Goal: Task Accomplishment & Management: Manage account settings

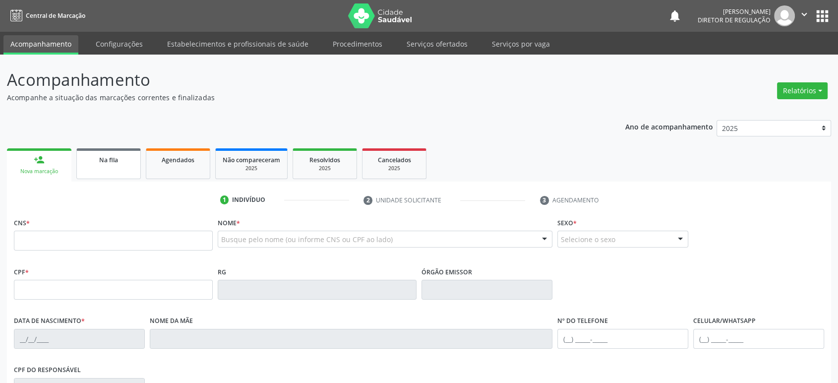
click at [106, 169] on link "Na fila" at bounding box center [108, 163] width 64 height 31
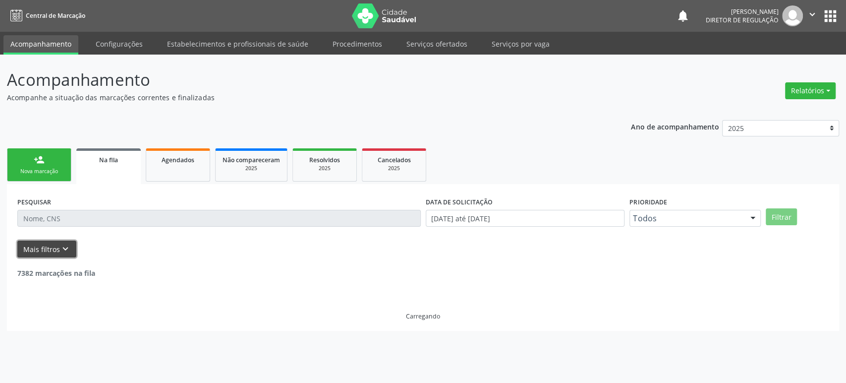
click at [66, 243] on icon "keyboard_arrow_down" at bounding box center [65, 248] width 11 height 11
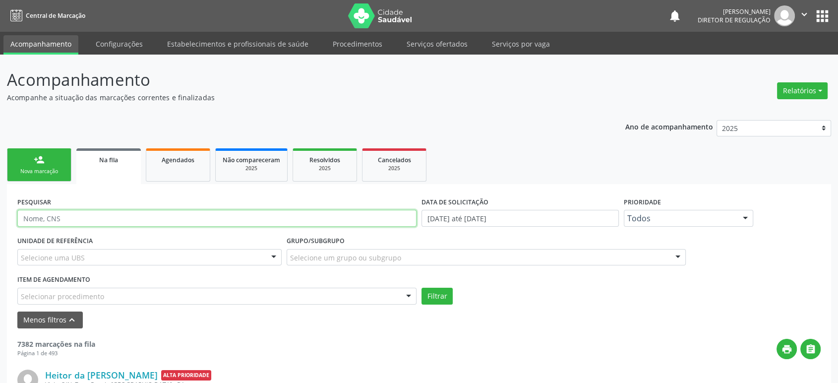
click at [82, 213] on input "text" at bounding box center [216, 218] width 399 height 17
click at [421, 288] on button "Filtrar" at bounding box center [436, 296] width 31 height 17
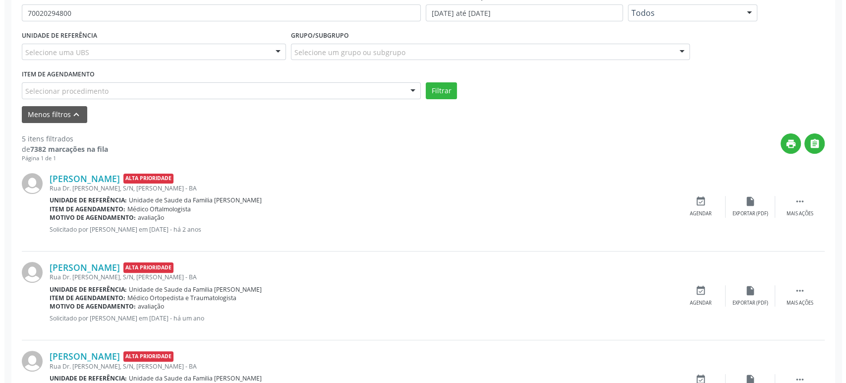
scroll to position [275, 0]
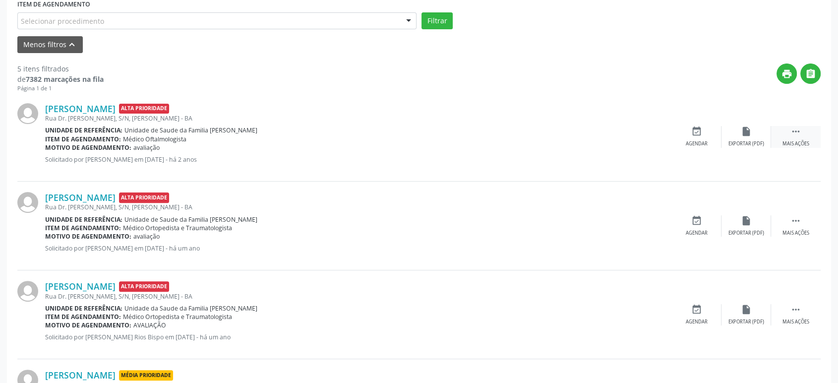
drag, startPoint x: 806, startPoint y: 126, endPoint x: 776, endPoint y: 137, distance: 31.9
click at [807, 126] on div " Mais ações" at bounding box center [796, 136] width 50 height 21
click at [699, 132] on icon "cancel" at bounding box center [696, 131] width 11 height 11
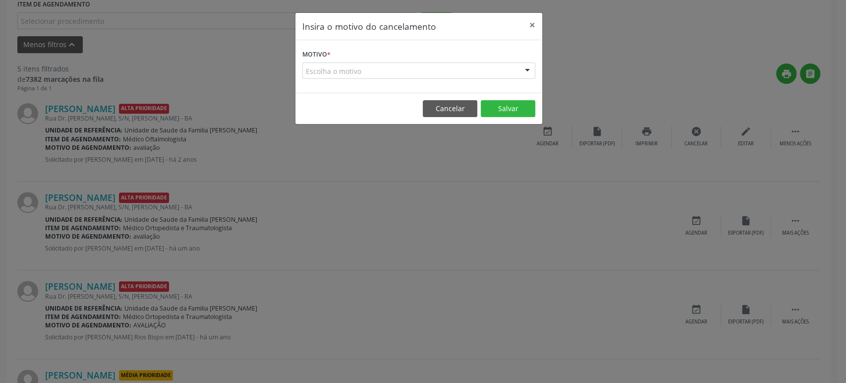
click at [472, 73] on div "Escolha o motivo" at bounding box center [418, 70] width 233 height 17
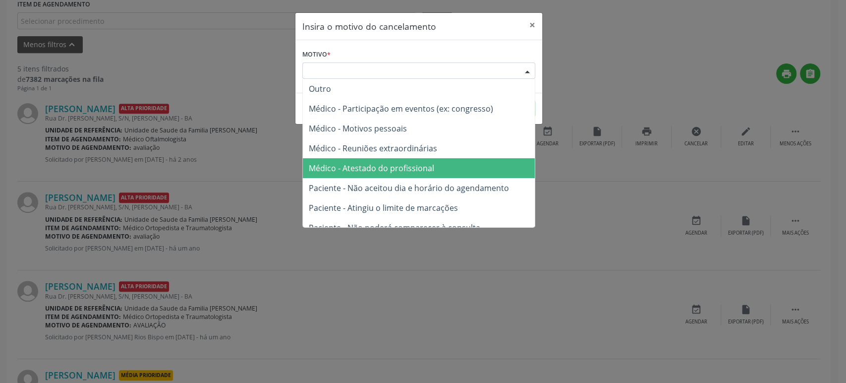
click at [399, 161] on span "Médico - Atestado do profissional" at bounding box center [419, 168] width 232 height 20
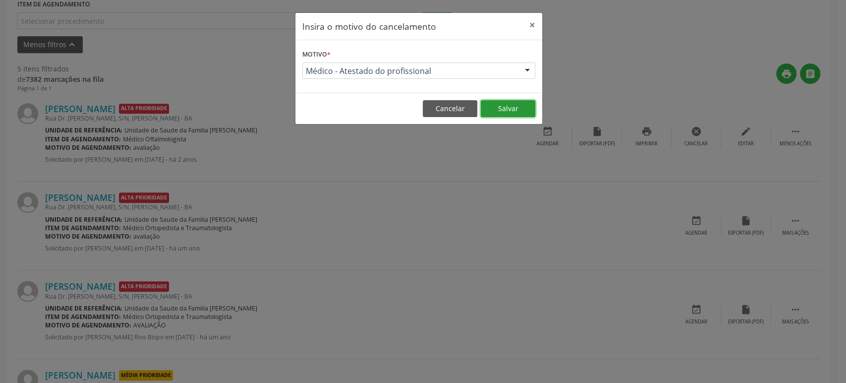
click at [522, 111] on button "Salvar" at bounding box center [508, 108] width 55 height 17
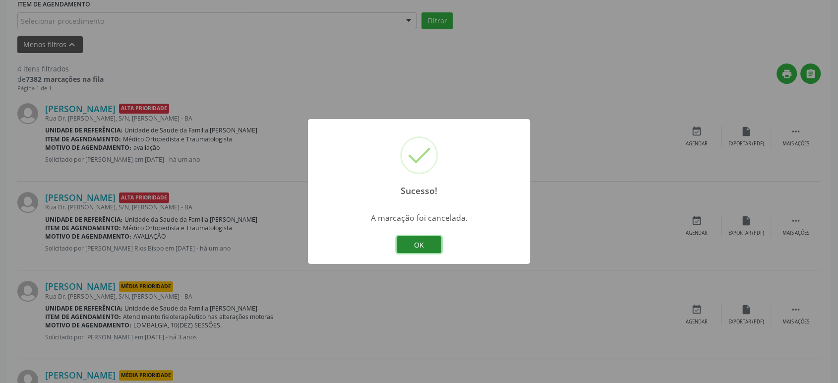
click at [428, 245] on button "OK" at bounding box center [419, 244] width 45 height 17
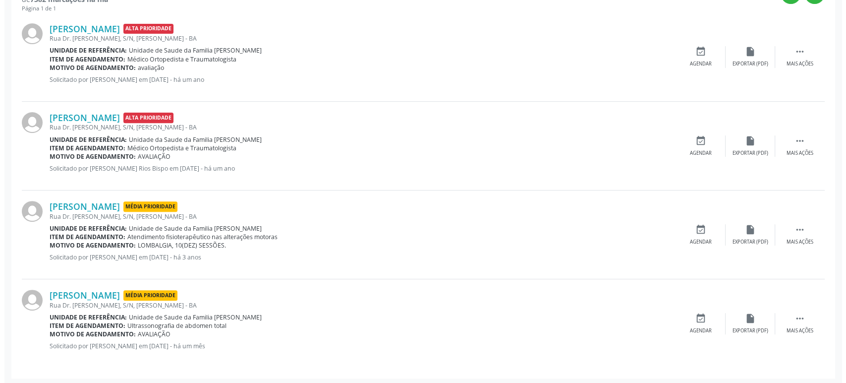
scroll to position [356, 0]
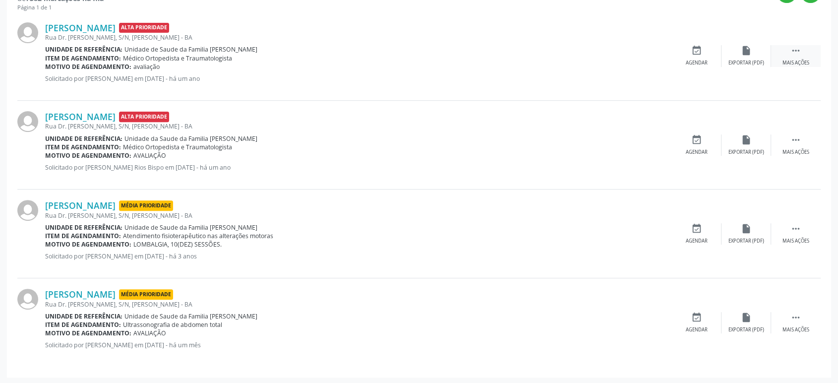
click at [800, 51] on icon "" at bounding box center [795, 50] width 11 height 11
click at [697, 55] on icon "cancel" at bounding box center [696, 50] width 11 height 11
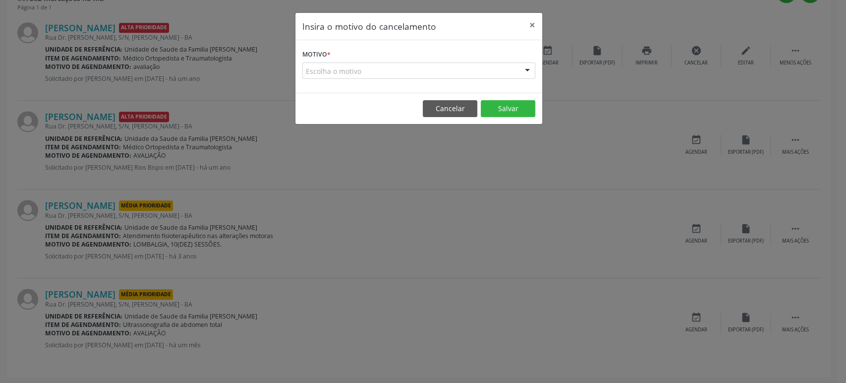
click at [430, 73] on div "Escolha o motivo" at bounding box center [418, 70] width 233 height 17
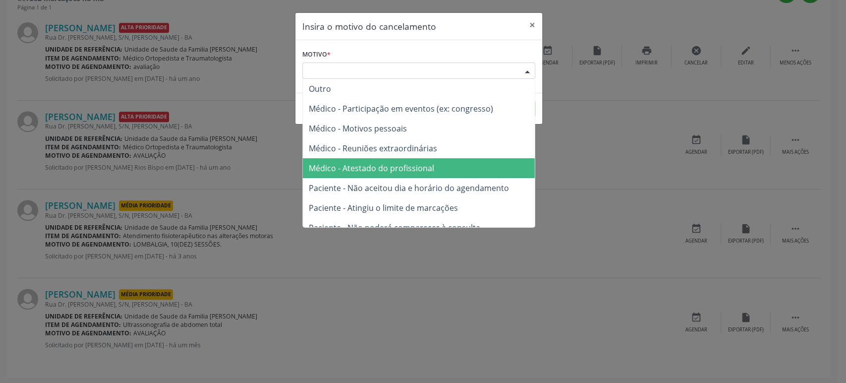
click at [378, 162] on span "Médico - Atestado do profissional" at bounding box center [419, 168] width 232 height 20
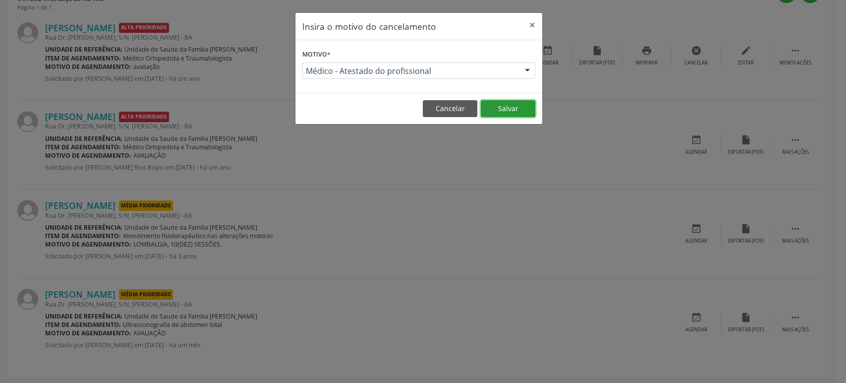
click at [493, 102] on button "Salvar" at bounding box center [508, 108] width 55 height 17
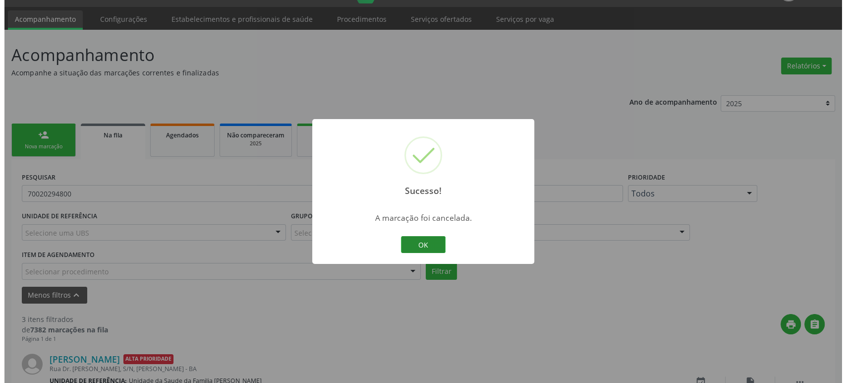
scroll to position [267, 0]
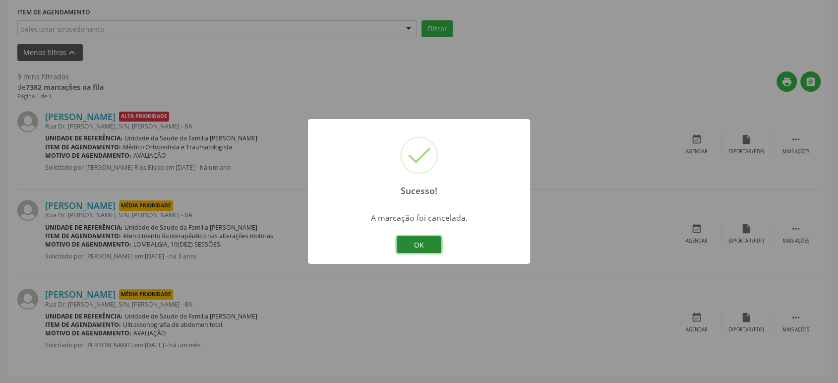
click at [416, 244] on button "OK" at bounding box center [419, 244] width 45 height 17
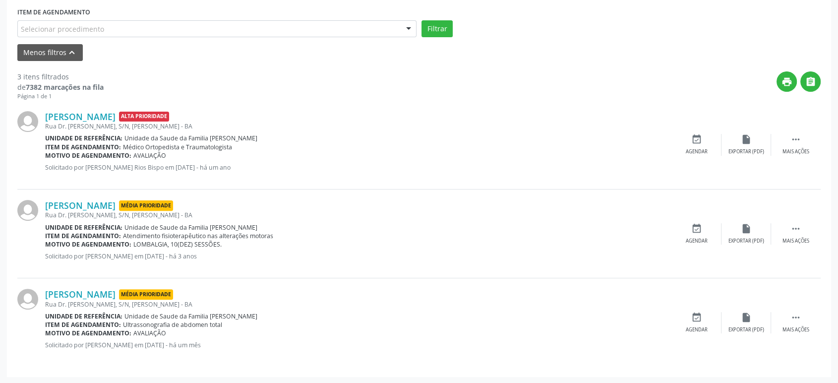
click at [70, 300] on div "Rua Dr. [PERSON_NAME], S/N, [PERSON_NAME] - BA" at bounding box center [358, 304] width 627 height 8
click at [74, 296] on link "[PERSON_NAME]" at bounding box center [80, 294] width 70 height 11
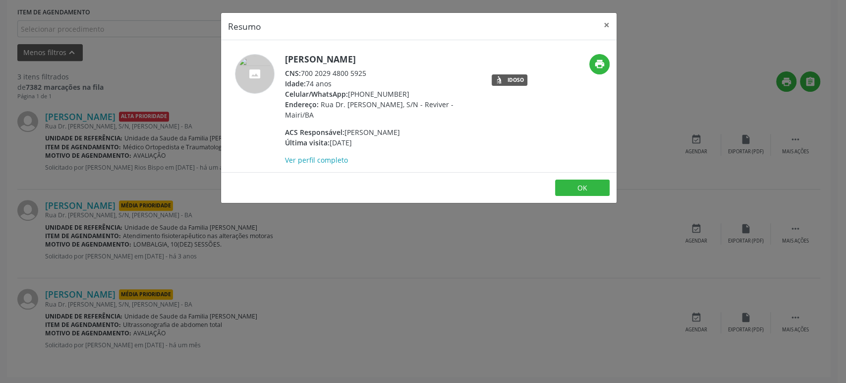
drag, startPoint x: 286, startPoint y: 61, endPoint x: 412, endPoint y: 59, distance: 126.0
click at [412, 59] on h5 "[PERSON_NAME]" at bounding box center [381, 59] width 193 height 10
copy h5 "[PERSON_NAME]"
click at [327, 261] on div "Resumo × [PERSON_NAME] CNS: 700 2029 4800 5925 Idade: 74 anos Celular/WhatsApp:…" at bounding box center [423, 191] width 846 height 383
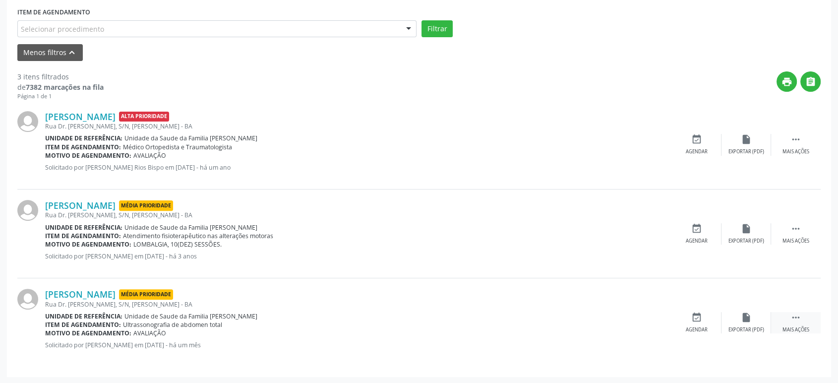
click at [796, 328] on div "Mais ações" at bounding box center [795, 329] width 27 height 7
click at [703, 320] on div "cancel Cancelar" at bounding box center [697, 322] width 50 height 21
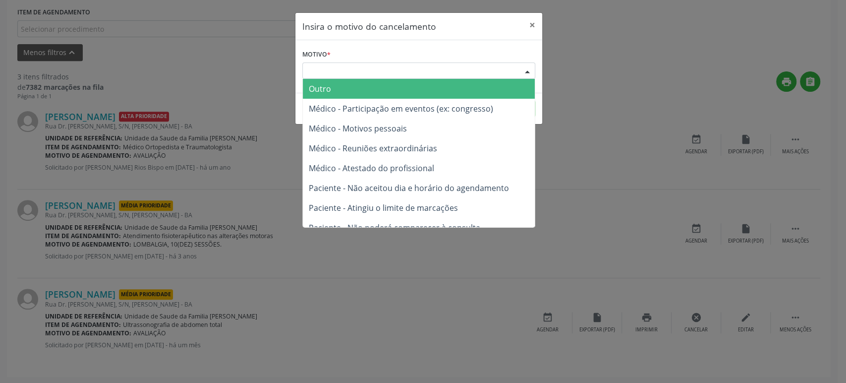
click at [364, 76] on div "Escolha o motivo" at bounding box center [418, 70] width 233 height 17
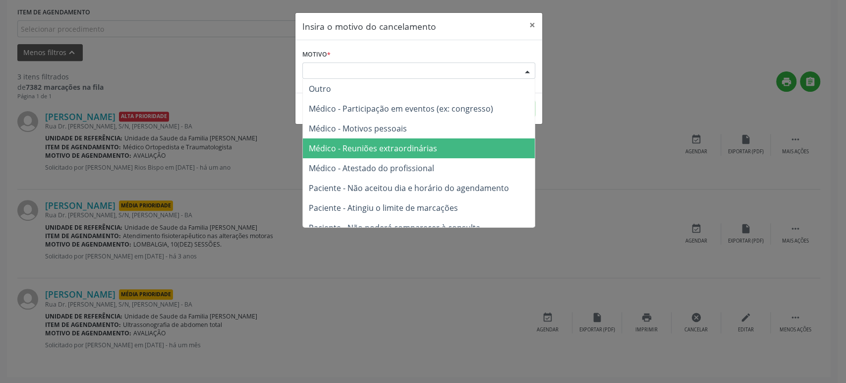
click at [364, 178] on span "Paciente - Não aceitou dia e horário do agendamento" at bounding box center [419, 188] width 232 height 20
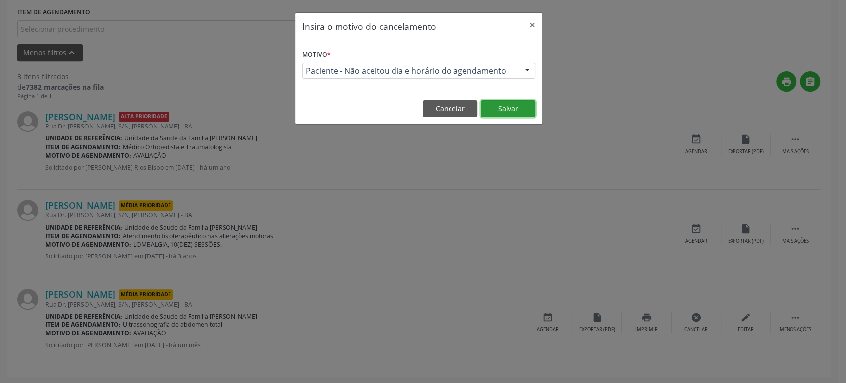
click at [511, 110] on button "Salvar" at bounding box center [508, 108] width 55 height 17
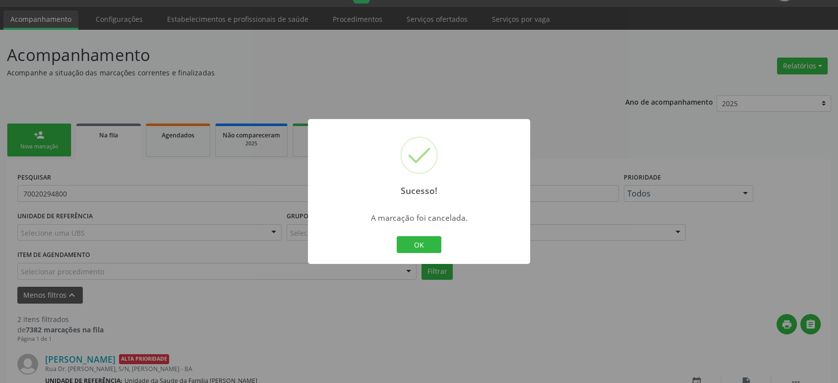
scroll to position [178, 0]
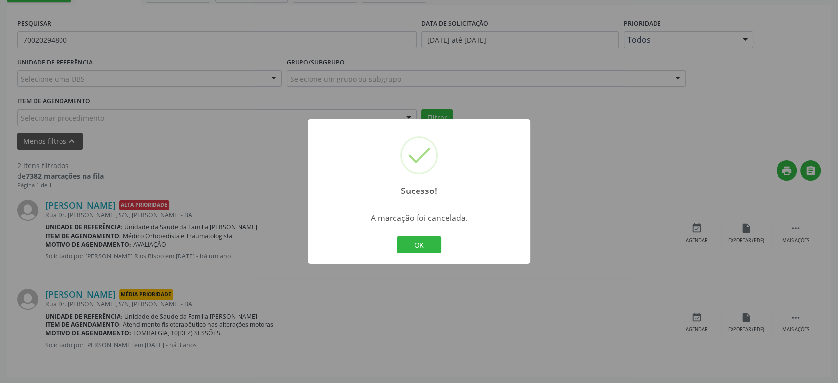
click at [220, 175] on div "Sucesso! × A marcação foi cancelada. OK Cancel" at bounding box center [419, 191] width 838 height 383
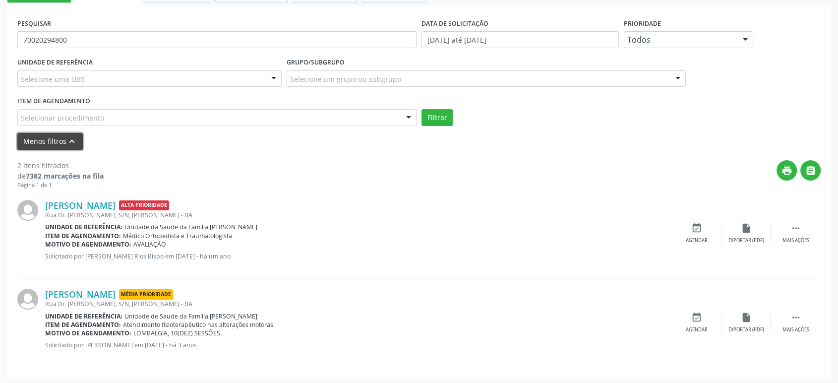
click at [66, 146] on button "Menos filtros keyboard_arrow_up" at bounding box center [49, 141] width 65 height 17
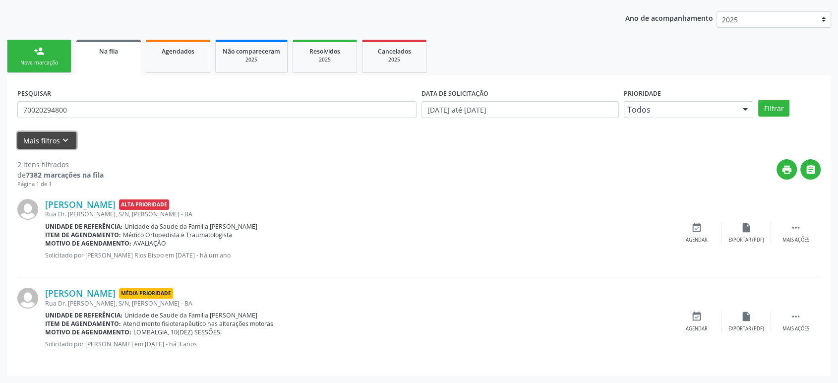
scroll to position [108, 0]
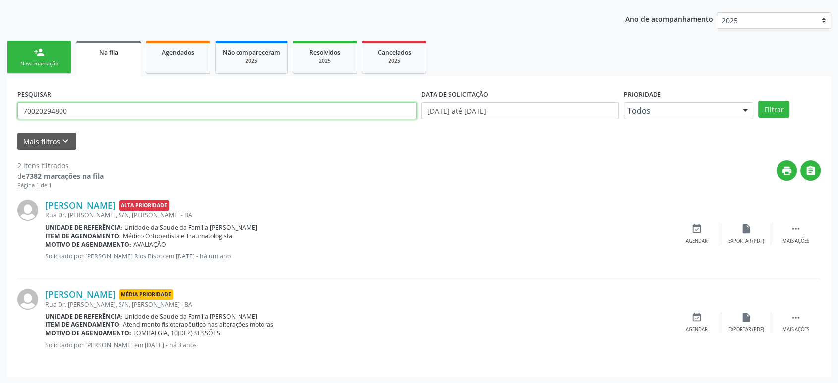
click at [64, 114] on input "70020294800" at bounding box center [216, 110] width 399 height 17
click at [64, 114] on input "7002029480SONALIA PESSO0" at bounding box center [216, 110] width 399 height 17
type input "SONALIA PES"
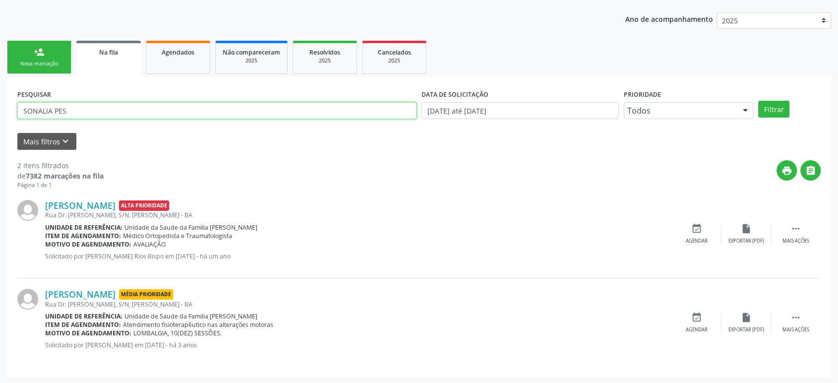
click at [758, 101] on button "Filtrar" at bounding box center [773, 109] width 31 height 17
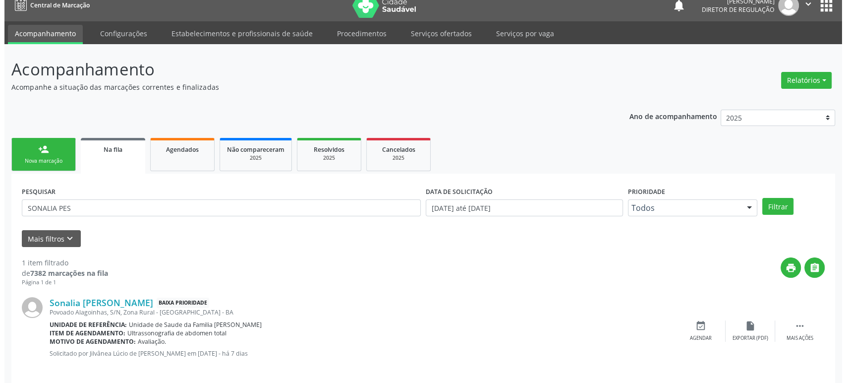
scroll to position [19, 0]
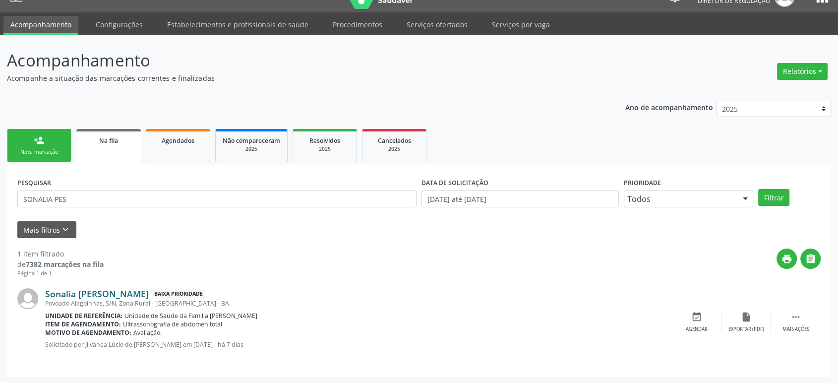
click at [111, 290] on link "Sonalia [PERSON_NAME]" at bounding box center [97, 293] width 104 height 11
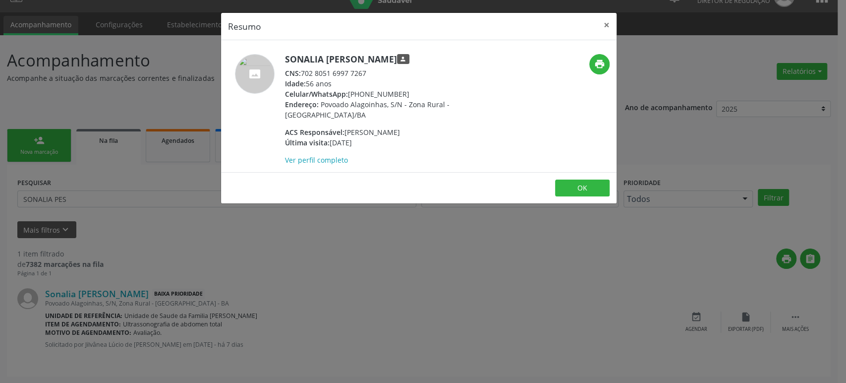
drag, startPoint x: 284, startPoint y: 60, endPoint x: 397, endPoint y: 58, distance: 113.1
click at [397, 58] on div "Sonalia [PERSON_NAME] person CNS: 702 8051 6997 7267 Idade: 56 anos Celular/Wha…" at bounding box center [353, 109] width 264 height 111
copy h5 "Sonalia [PERSON_NAME]"
click at [464, 291] on div "Resumo × Sonalia [PERSON_NAME] person CNS: 702 8051 6997 7267 Idade: 56 anos Ce…" at bounding box center [423, 191] width 846 height 383
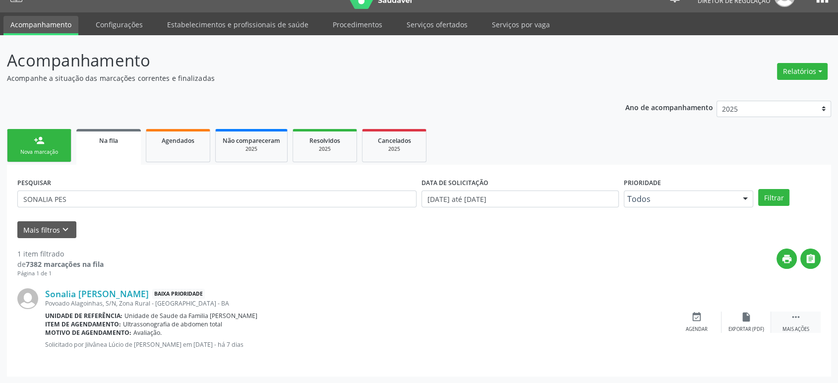
click at [796, 316] on icon "" at bounding box center [795, 316] width 11 height 11
click at [704, 319] on div "cancel Cancelar" at bounding box center [697, 321] width 50 height 21
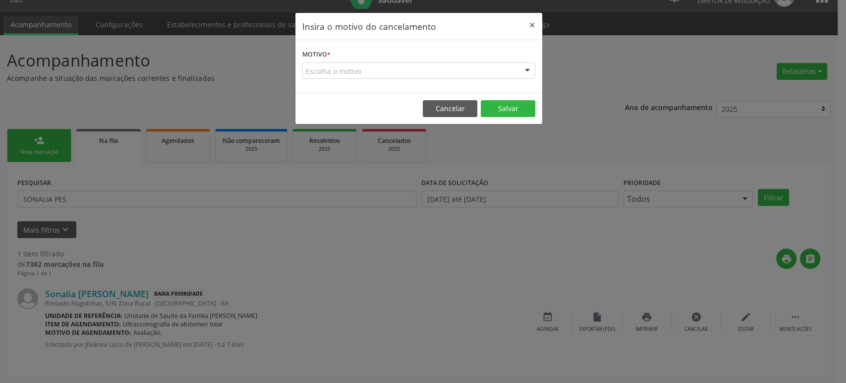
click at [368, 70] on div "Escolha o motivo" at bounding box center [418, 70] width 233 height 17
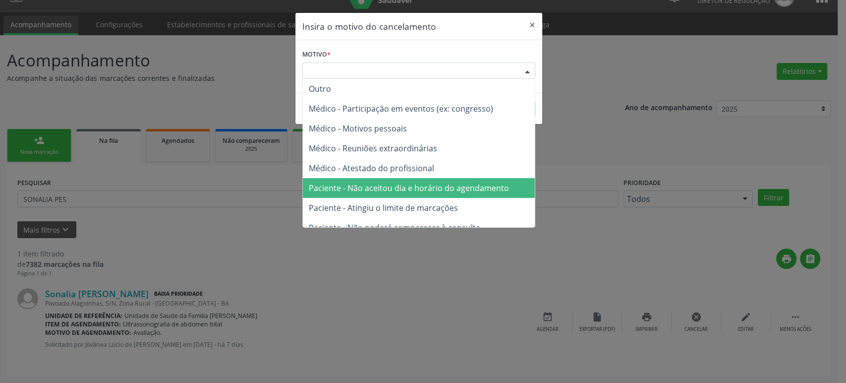
click at [407, 180] on span "Paciente - Não aceitou dia e horário do agendamento" at bounding box center [419, 188] width 232 height 20
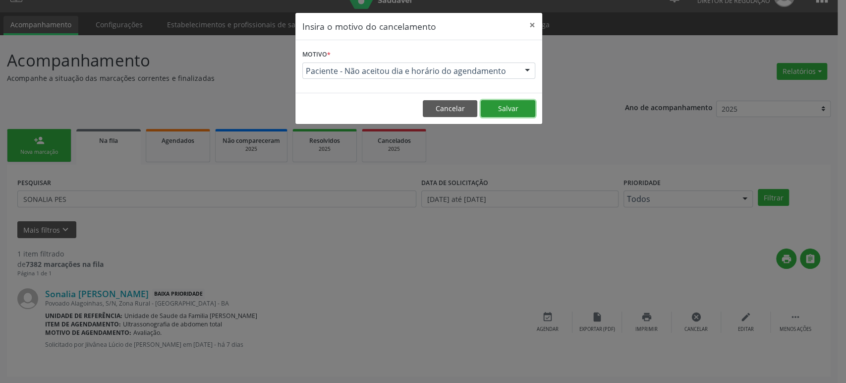
click at [509, 107] on button "Salvar" at bounding box center [508, 108] width 55 height 17
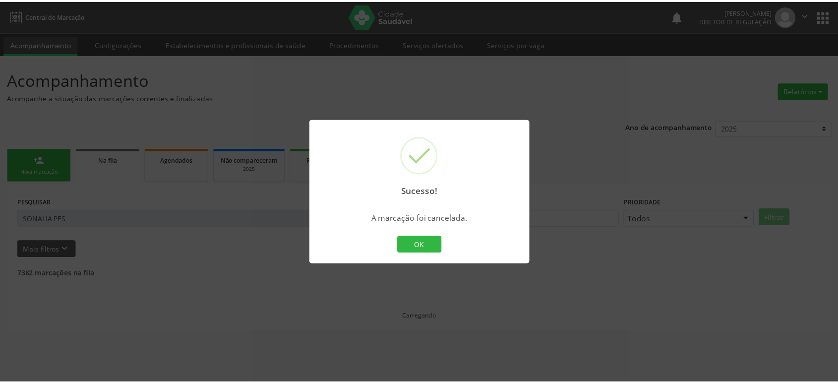
scroll to position [0, 0]
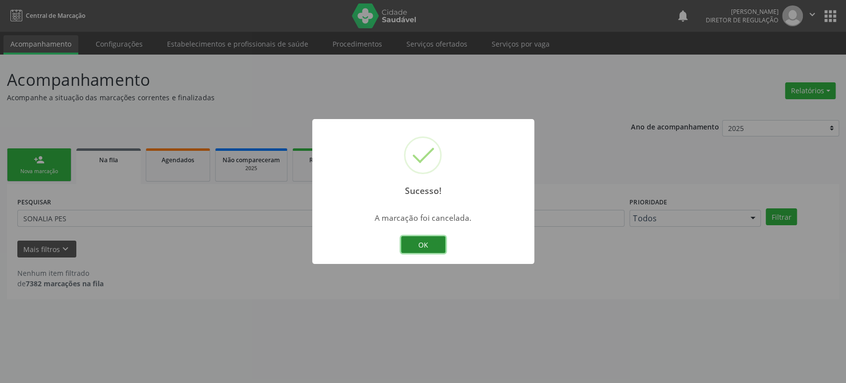
click at [442, 243] on button "OK" at bounding box center [423, 244] width 45 height 17
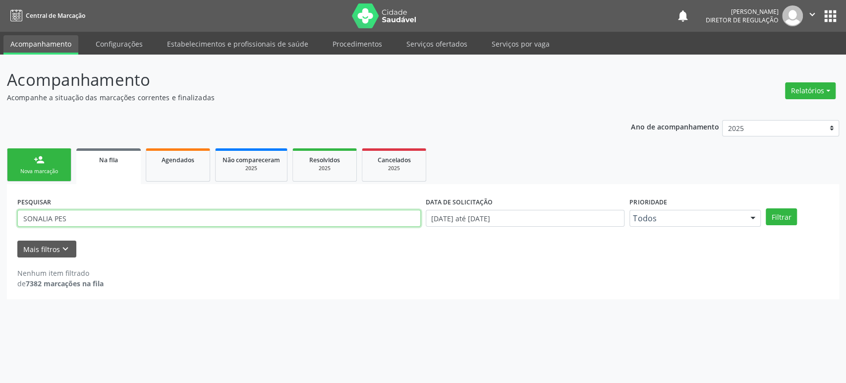
click at [99, 218] on input "SONALIA PES" at bounding box center [219, 218] width 404 height 17
paste input "[PERSON_NAME]"
drag, startPoint x: 194, startPoint y: 215, endPoint x: 103, endPoint y: 218, distance: 91.3
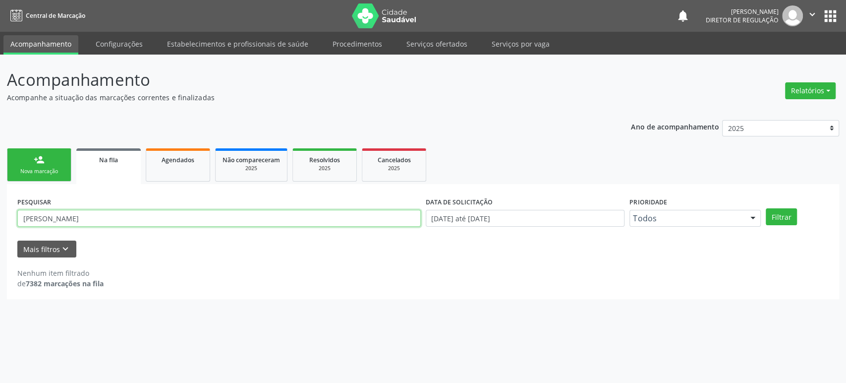
click at [103, 218] on input "[PERSON_NAME]" at bounding box center [219, 218] width 404 height 17
click at [766, 208] on button "Filtrar" at bounding box center [781, 216] width 31 height 17
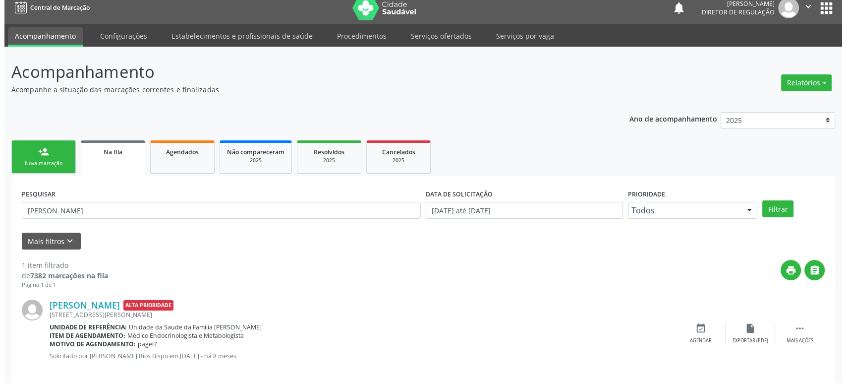
scroll to position [19, 0]
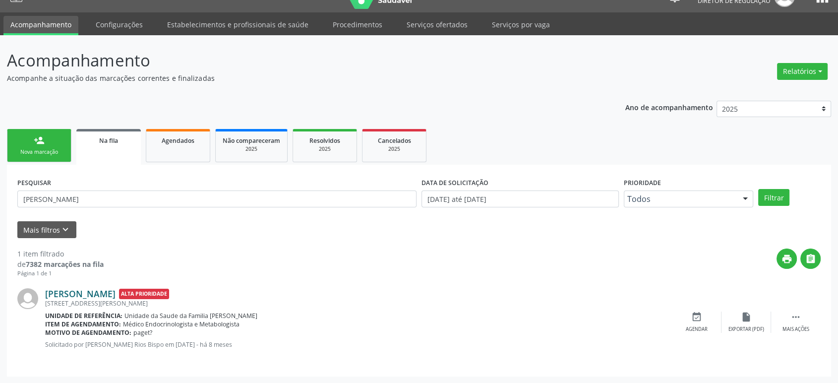
click at [81, 293] on link "[PERSON_NAME]" at bounding box center [80, 293] width 70 height 11
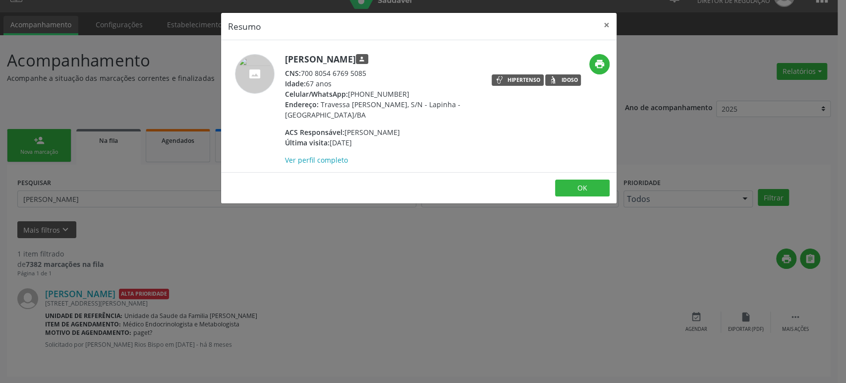
drag, startPoint x: 302, startPoint y: 73, endPoint x: 368, endPoint y: 70, distance: 66.0
click at [368, 70] on div "CNS: 700 8054 6769 5085" at bounding box center [381, 73] width 193 height 10
copy div "700 8054 6769 5085"
click at [385, 98] on div "Celular/WhatsApp: [PHONE_NUMBER]" at bounding box center [381, 94] width 193 height 10
click at [333, 163] on link "Ver perfil completo" at bounding box center [316, 159] width 63 height 9
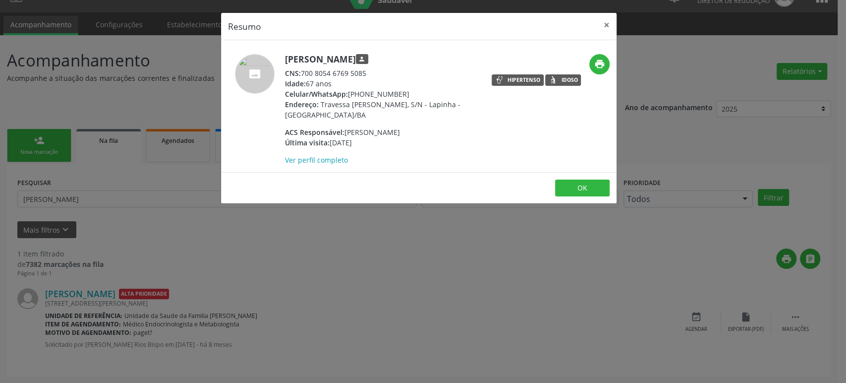
drag, startPoint x: 283, startPoint y: 59, endPoint x: 385, endPoint y: 56, distance: 102.2
click at [385, 56] on div "[PERSON_NAME] person CNS: 700 8054 6769 5085 Idade: 67 anos Celular/WhatsApp: […" at bounding box center [353, 109] width 264 height 111
copy div "[PERSON_NAME]"
click at [127, 208] on div "Resumo × [PERSON_NAME] person CNS: 700 8054 6769 5085 Idade: 67 anos Celular/Wh…" at bounding box center [423, 191] width 846 height 383
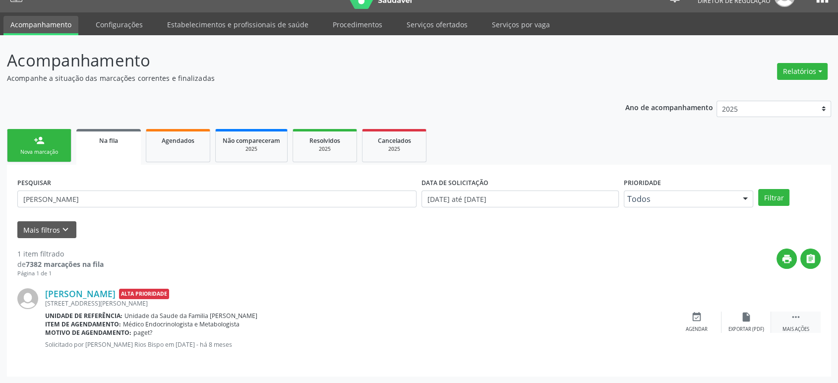
click at [786, 314] on div " Mais ações" at bounding box center [796, 321] width 50 height 21
click at [686, 320] on div "cancel Cancelar" at bounding box center [697, 321] width 50 height 21
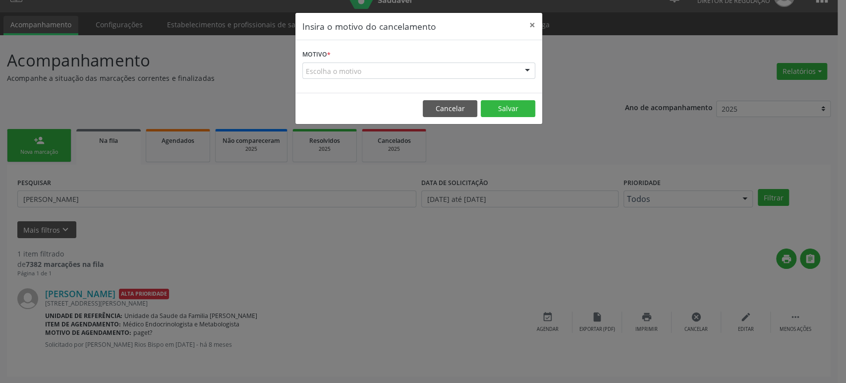
click at [341, 59] on form "Motivo * Escolha o motivo Outro Médico - Participação em eventos (ex: congresso…" at bounding box center [418, 63] width 233 height 32
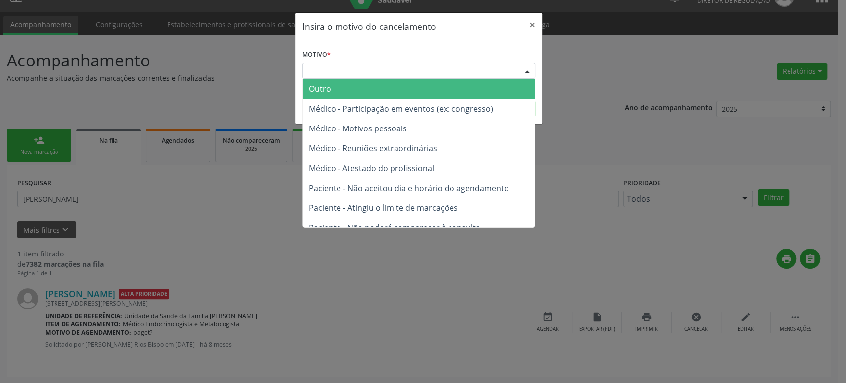
click at [341, 74] on div "Escolha o motivo" at bounding box center [418, 70] width 233 height 17
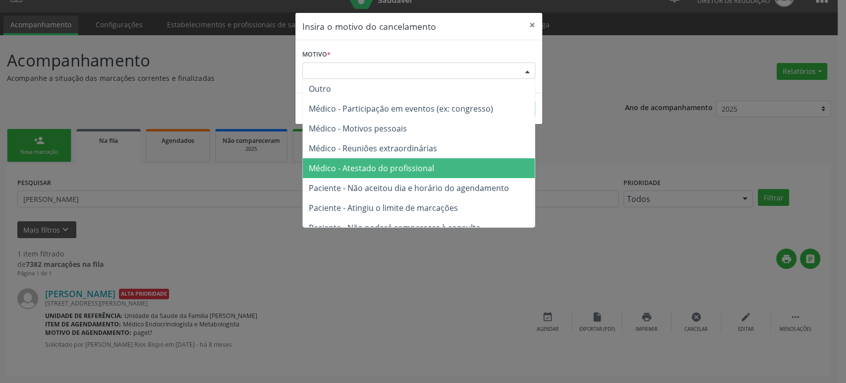
click at [359, 178] on span "Médico - Atestado do profissional" at bounding box center [419, 168] width 232 height 20
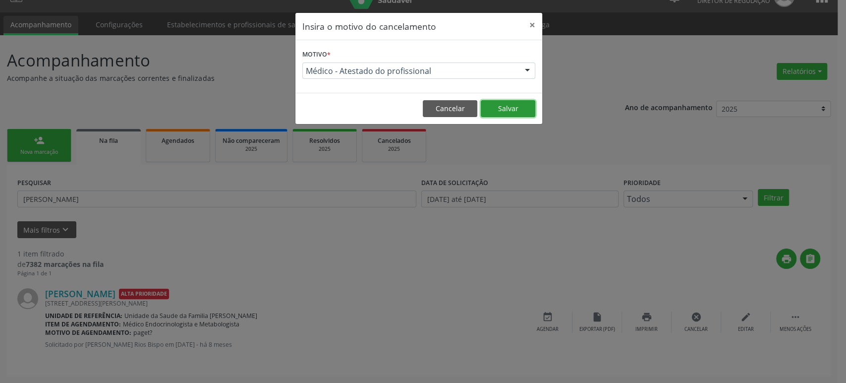
click at [516, 109] on button "Salvar" at bounding box center [508, 108] width 55 height 17
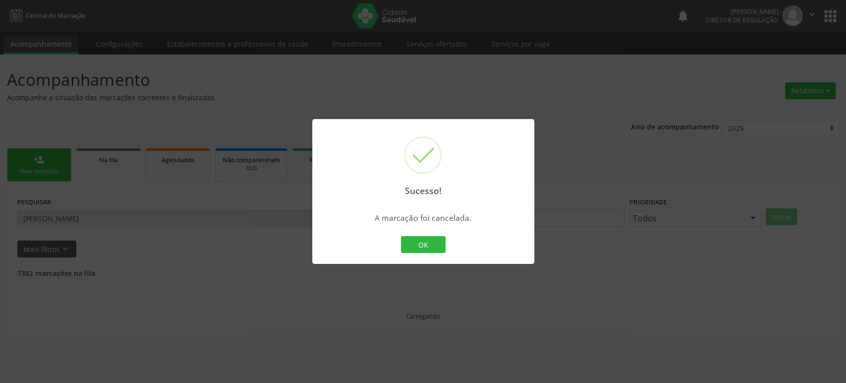
scroll to position [0, 0]
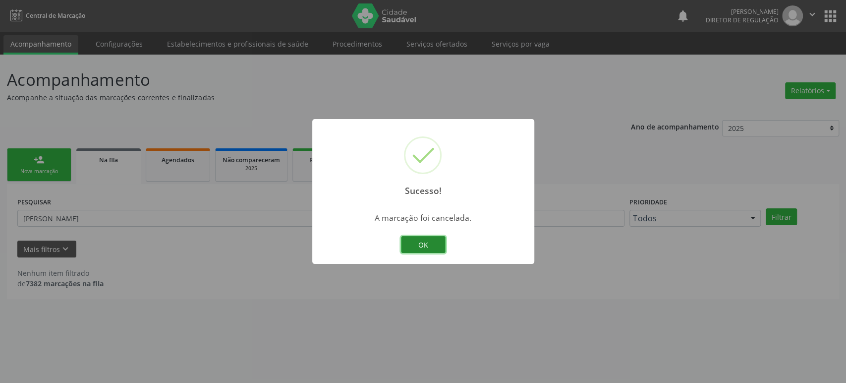
click at [434, 245] on button "OK" at bounding box center [423, 244] width 45 height 17
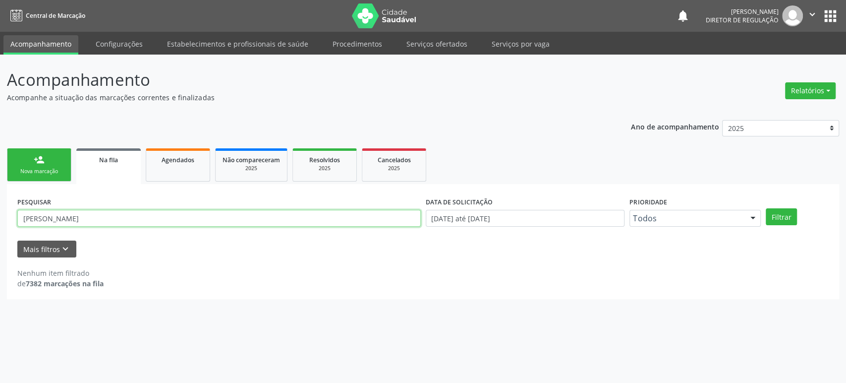
click at [118, 224] on input "[PERSON_NAME]" at bounding box center [219, 218] width 404 height 17
type input "a"
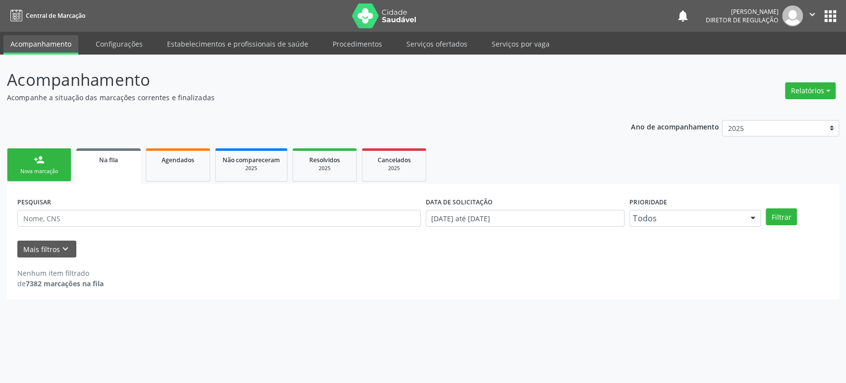
click at [36, 238] on form "PESQUISAR DATA DE SOLICITAÇÃO [DATE] até [DATE] Prioridade Todos Todos Baixa Pr…" at bounding box center [423, 225] width 812 height 63
click at [36, 242] on button "Mais filtros keyboard_arrow_down" at bounding box center [46, 248] width 59 height 17
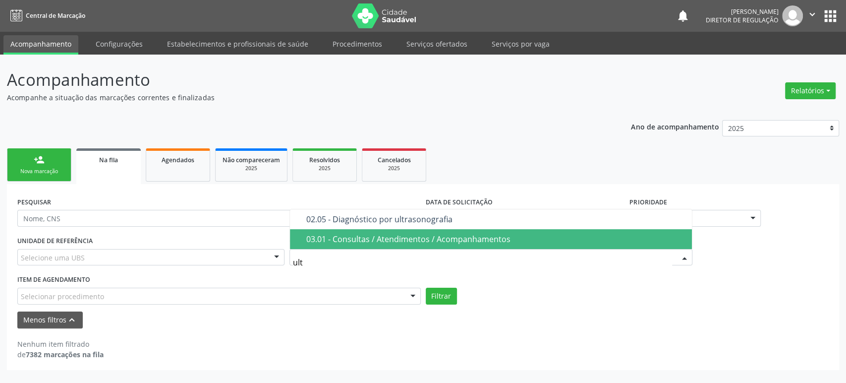
type input "ultr"
click at [377, 237] on div "02.05 - Diagnóstico por ultrasonografia" at bounding box center [496, 239] width 380 height 8
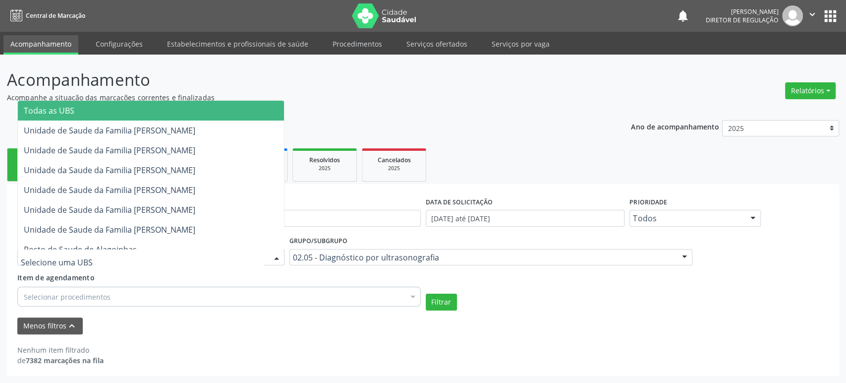
click at [119, 262] on div at bounding box center [150, 257] width 267 height 17
click at [85, 112] on span "Todas as UBS" at bounding box center [151, 111] width 266 height 20
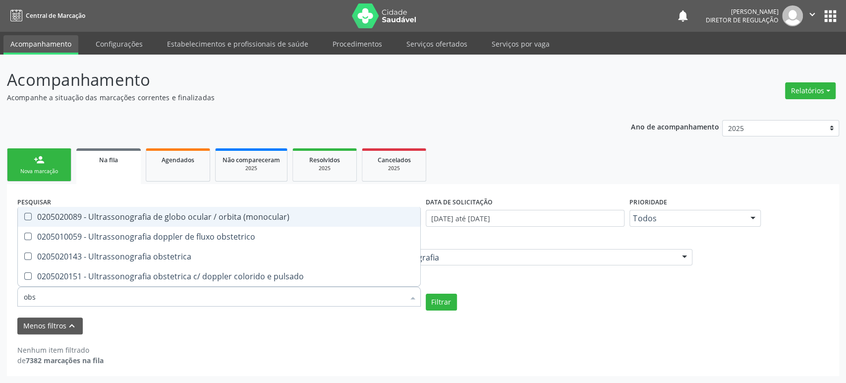
type input "obst"
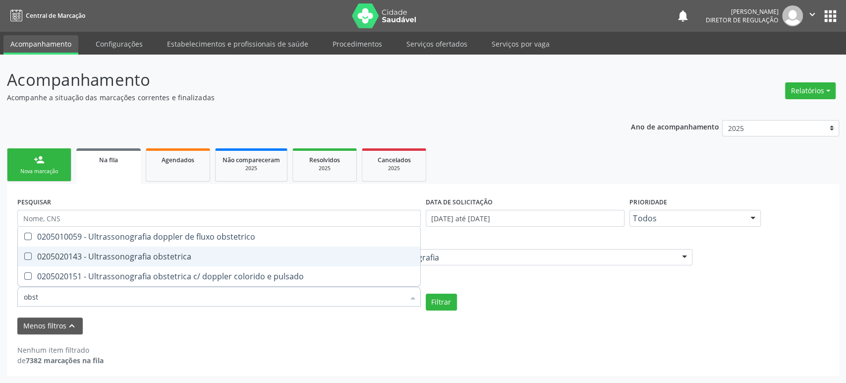
click at [164, 257] on div "0205020143 - Ultrassonografia obstetrica" at bounding box center [219, 256] width 391 height 8
checkbox obstetrica "true"
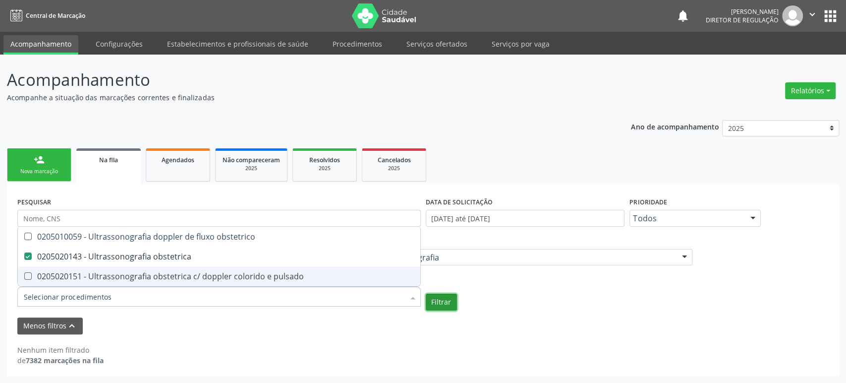
click at [444, 301] on button "Filtrar" at bounding box center [441, 302] width 31 height 17
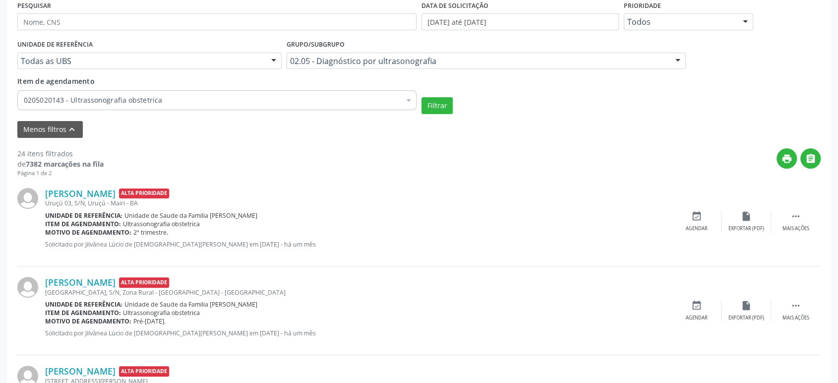
scroll to position [220, 0]
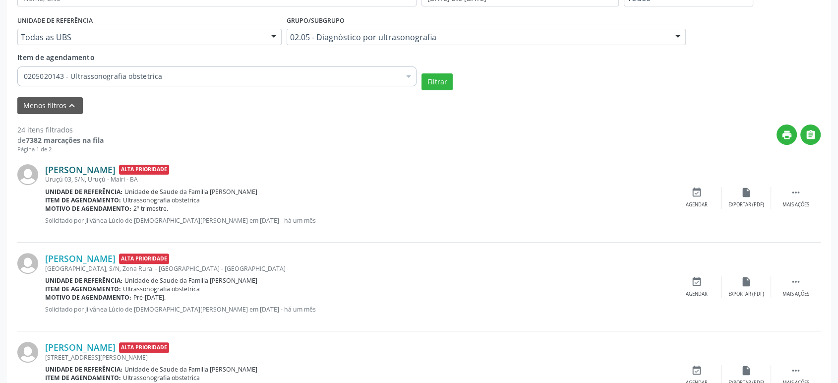
click at [78, 172] on link "[PERSON_NAME]" at bounding box center [80, 169] width 70 height 11
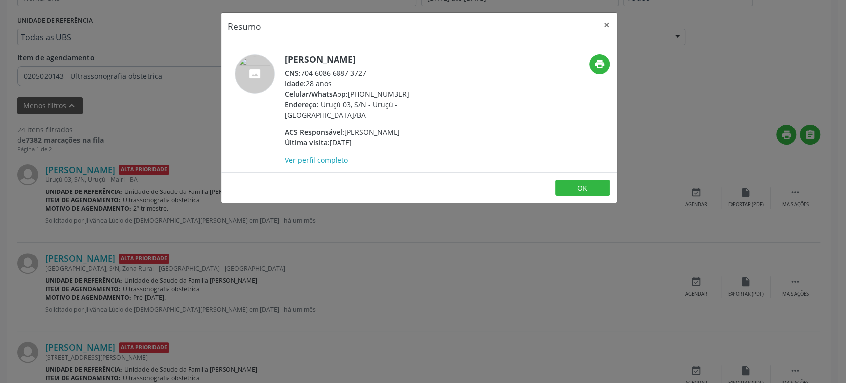
click at [409, 223] on div "Resumo × [PERSON_NAME] CNS: 704 6086 6887 3727 Idade: 28 anos Celular/WhatsApp:…" at bounding box center [423, 191] width 846 height 383
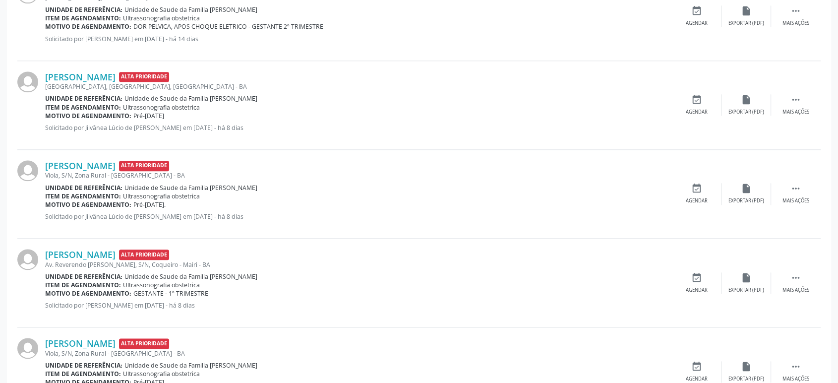
scroll to position [1376, 0]
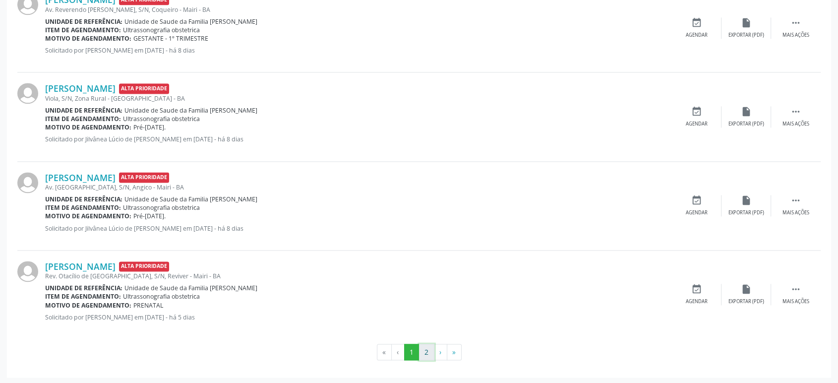
click at [425, 351] on button "2" at bounding box center [426, 352] width 15 height 17
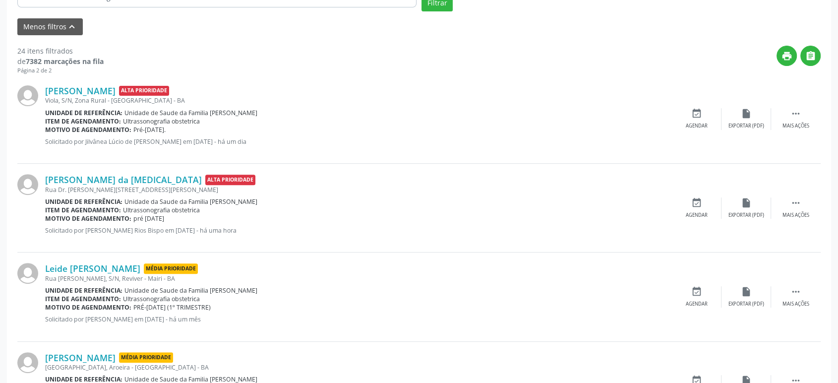
scroll to position [339, 0]
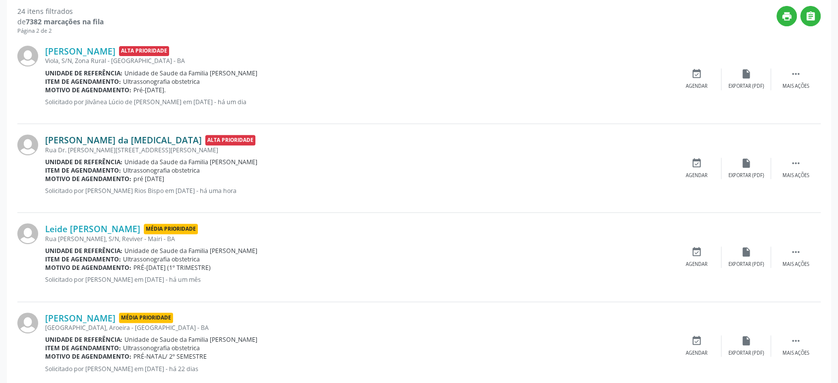
click at [99, 140] on link "[PERSON_NAME] da [MEDICAL_DATA]" at bounding box center [123, 139] width 157 height 11
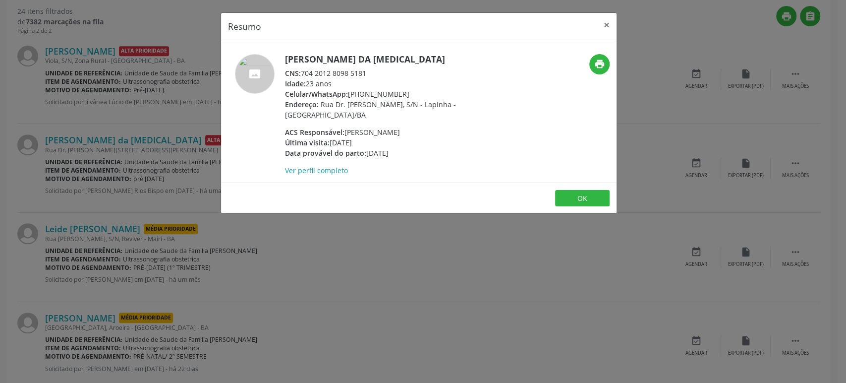
click at [103, 99] on div "Resumo × [PERSON_NAME] da [MEDICAL_DATA] CNS: 704 2012 8098 5181 Idade: 23 anos…" at bounding box center [423, 191] width 846 height 383
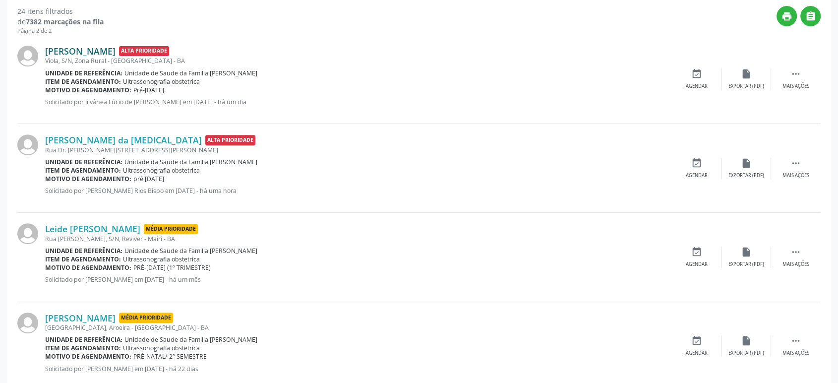
click at [87, 51] on link "[PERSON_NAME]" at bounding box center [80, 51] width 70 height 11
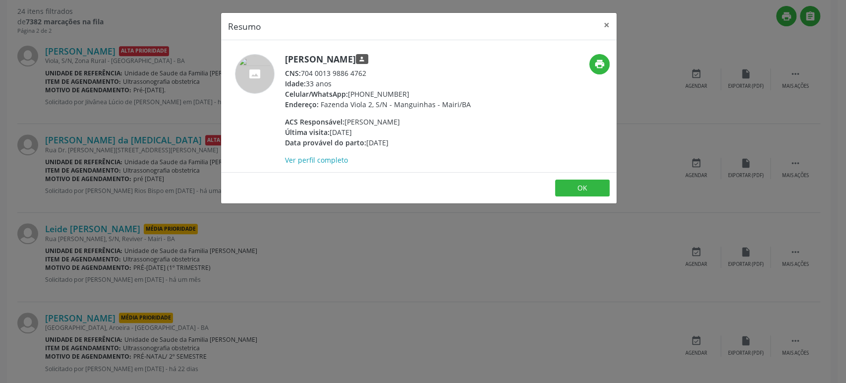
click at [463, 292] on div "Resumo × [PERSON_NAME] person CNS: 704 0013 9886 4762 Idade: 33 anos Celular/Wh…" at bounding box center [423, 191] width 846 height 383
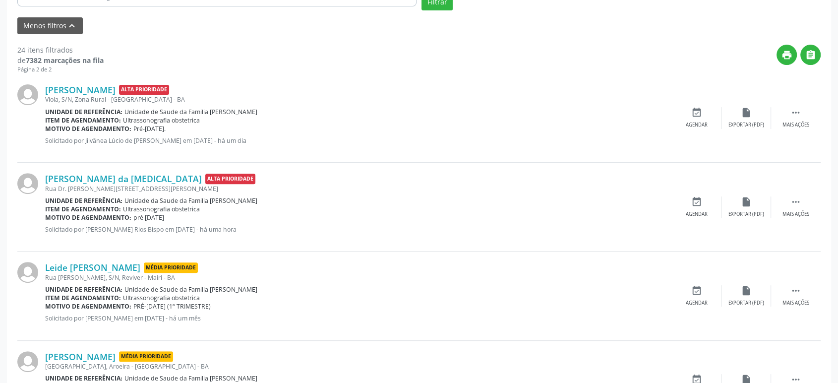
scroll to position [229, 0]
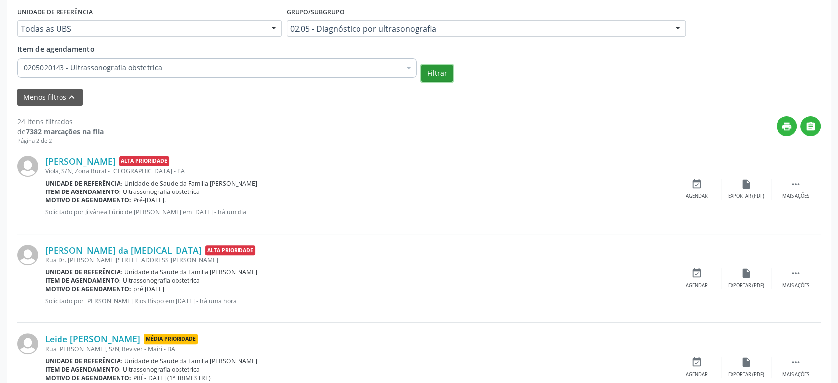
click at [435, 74] on button "Filtrar" at bounding box center [436, 73] width 31 height 17
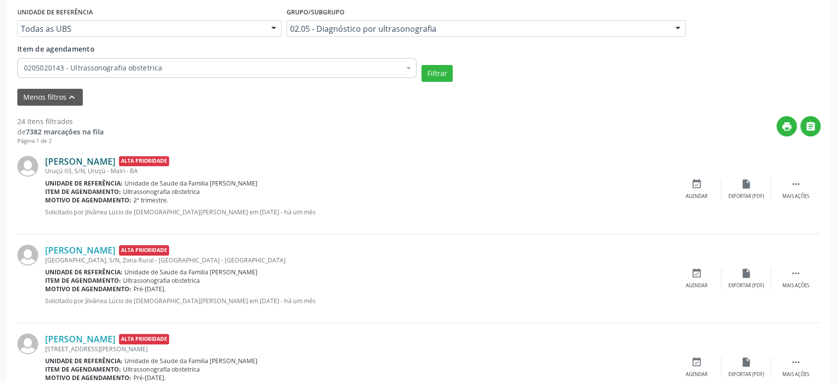
click at [116, 160] on link "[PERSON_NAME]" at bounding box center [80, 161] width 70 height 11
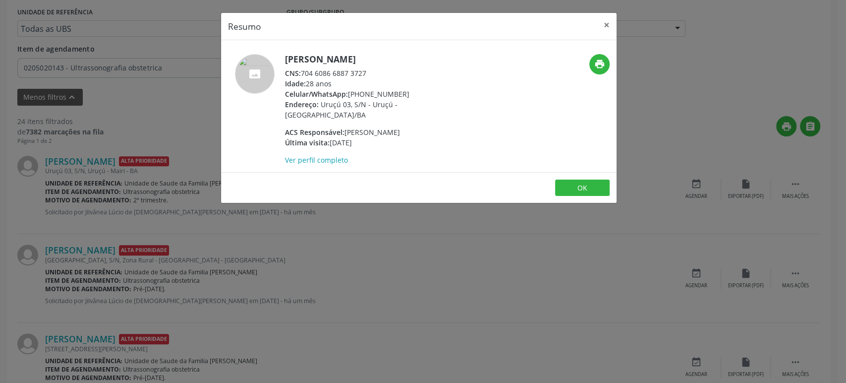
drag, startPoint x: 295, startPoint y: 57, endPoint x: 410, endPoint y: 59, distance: 114.6
click at [410, 59] on h5 "[PERSON_NAME]" at bounding box center [381, 59] width 193 height 10
copy h5 "[PERSON_NAME]"
click at [348, 59] on h5 "[PERSON_NAME]" at bounding box center [381, 59] width 193 height 10
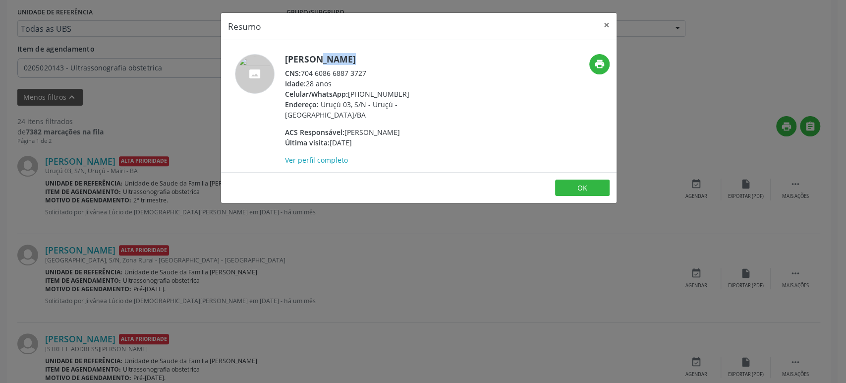
click at [348, 59] on h5 "[PERSON_NAME]" at bounding box center [381, 59] width 193 height 10
click at [187, 194] on div "Resumo × [PERSON_NAME] CNS: 704 6086 6887 3727 Idade: 28 anos Celular/WhatsApp:…" at bounding box center [423, 191] width 846 height 383
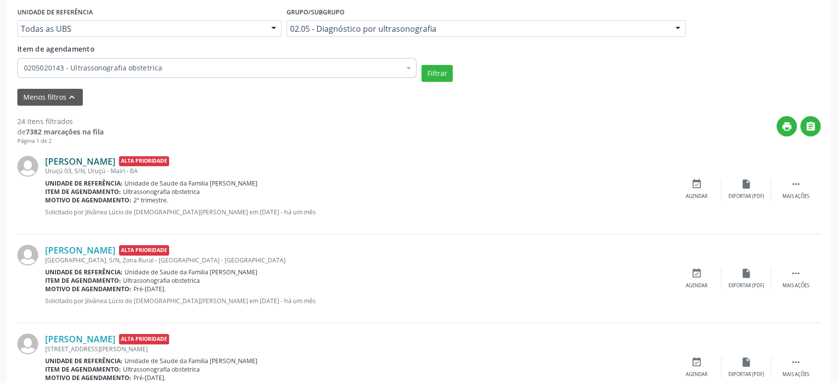
click at [85, 161] on link "[PERSON_NAME]" at bounding box center [80, 161] width 70 height 11
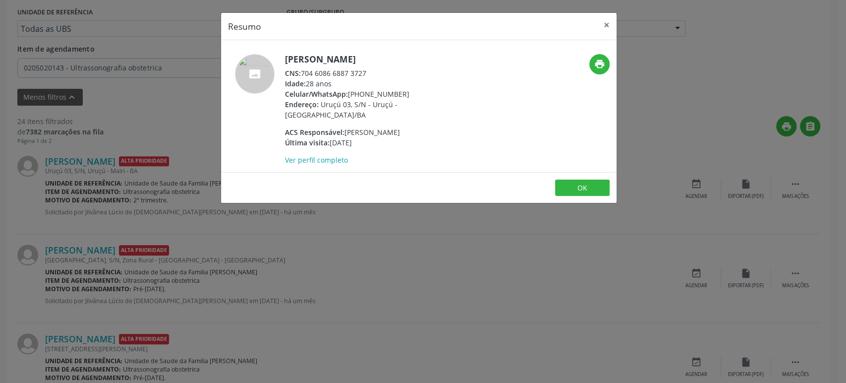
drag, startPoint x: 288, startPoint y: 61, endPoint x: 341, endPoint y: 59, distance: 53.1
click at [376, 57] on h5 "[PERSON_NAME]" at bounding box center [381, 59] width 193 height 10
drag, startPoint x: 286, startPoint y: 59, endPoint x: 413, endPoint y: 57, distance: 126.9
click at [413, 57] on h5 "[PERSON_NAME]" at bounding box center [381, 59] width 193 height 10
copy h5 "[PERSON_NAME]"
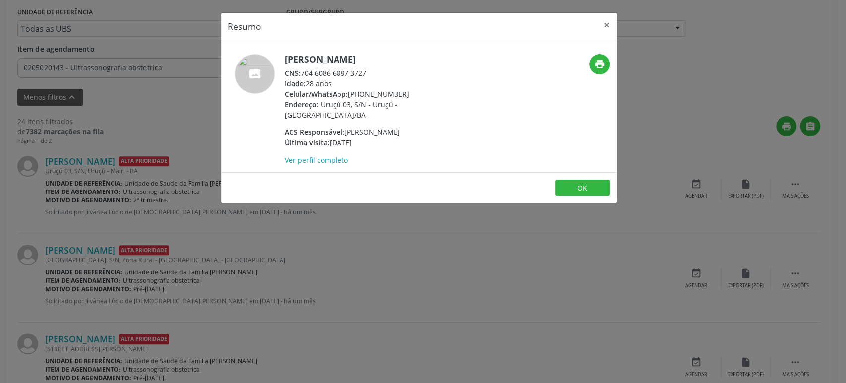
click at [123, 214] on div "Resumo × [PERSON_NAME] CNS: 704 6086 6887 3727 Idade: 28 anos Celular/WhatsApp:…" at bounding box center [423, 191] width 846 height 383
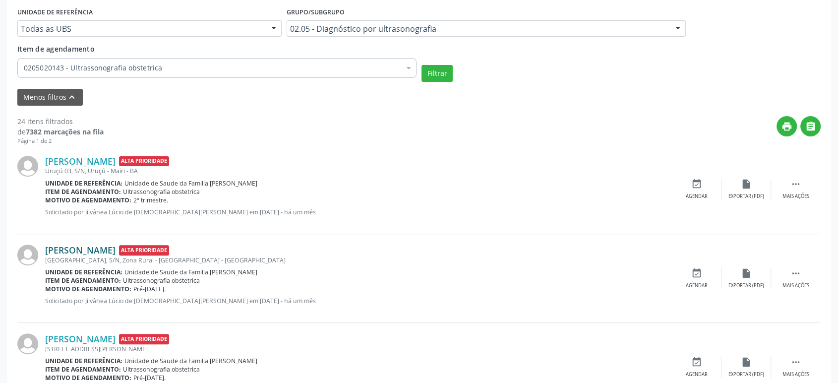
click at [112, 244] on link "[PERSON_NAME]" at bounding box center [80, 249] width 70 height 11
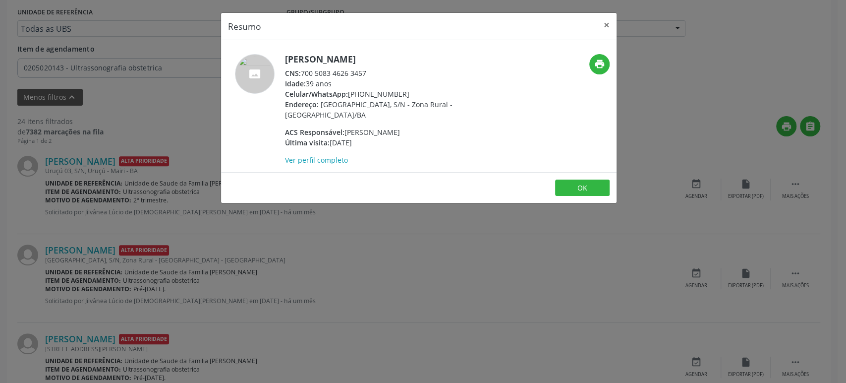
drag, startPoint x: 287, startPoint y: 59, endPoint x: 417, endPoint y: 61, distance: 130.9
click at [417, 61] on h5 "[PERSON_NAME]" at bounding box center [381, 59] width 193 height 10
copy h5 "[PERSON_NAME]"
click at [100, 287] on div "Resumo × [PERSON_NAME] CNS: 700 5083 4626 3457 Idade: 39 anos Celular/WhatsApp:…" at bounding box center [423, 191] width 846 height 383
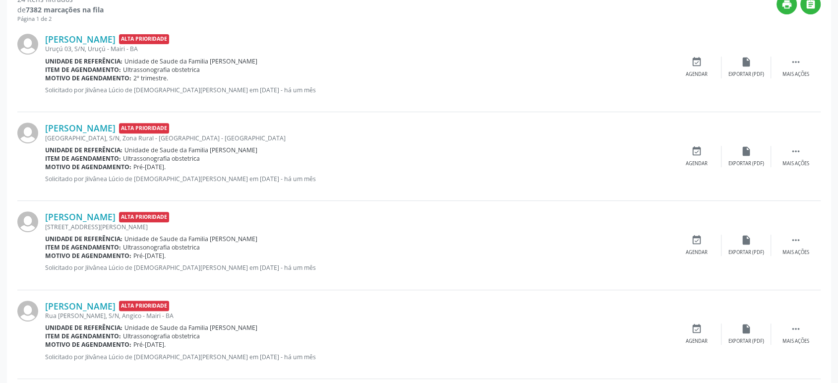
scroll to position [394, 0]
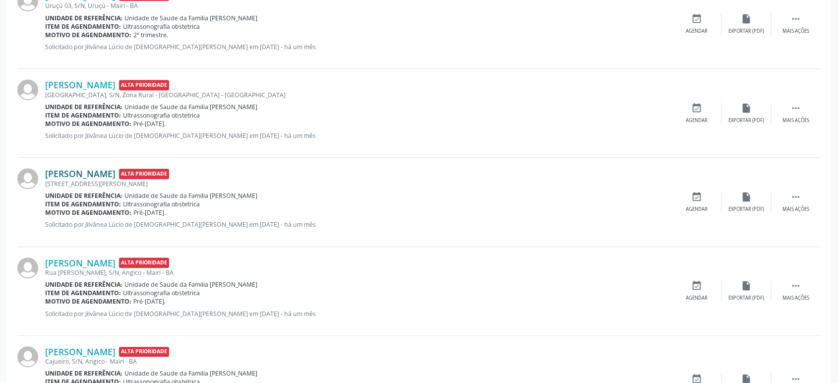
click at [69, 170] on link "[PERSON_NAME]" at bounding box center [80, 173] width 70 height 11
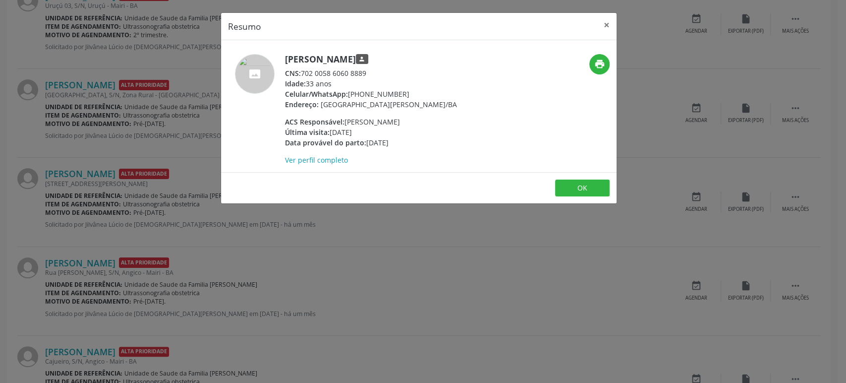
drag, startPoint x: 286, startPoint y: 57, endPoint x: 365, endPoint y: 57, distance: 79.8
click at [365, 57] on h5 "[PERSON_NAME] person" at bounding box center [371, 59] width 172 height 10
copy h5 "[PERSON_NAME]"
click at [155, 123] on div "Resumo × [PERSON_NAME] person CNS: 702 0058 6060 8889 Idade: 33 anos Celular/Wh…" at bounding box center [423, 191] width 846 height 383
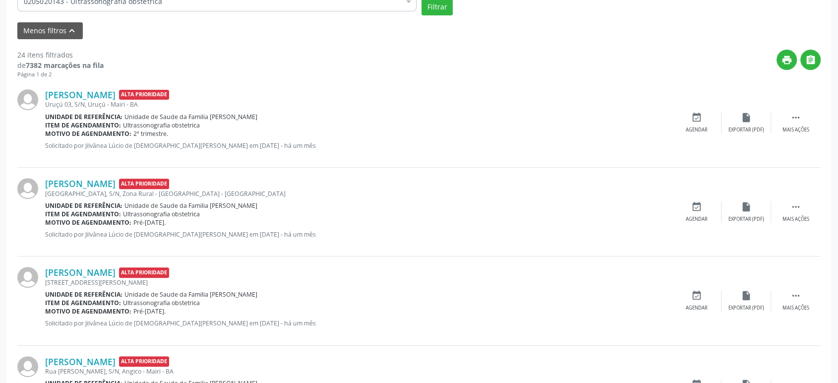
scroll to position [284, 0]
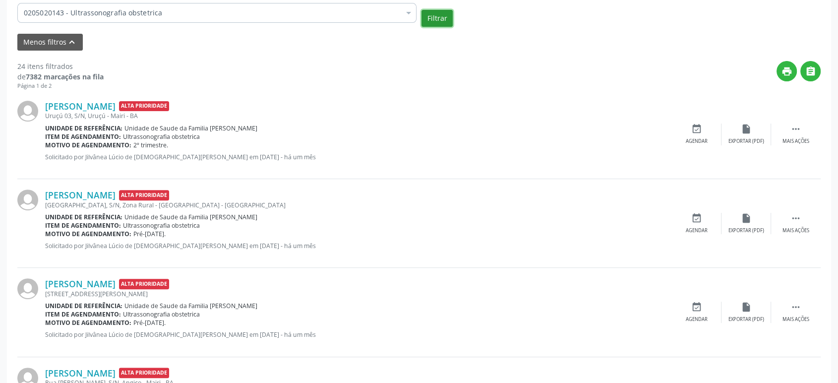
click at [441, 18] on button "Filtrar" at bounding box center [436, 18] width 31 height 17
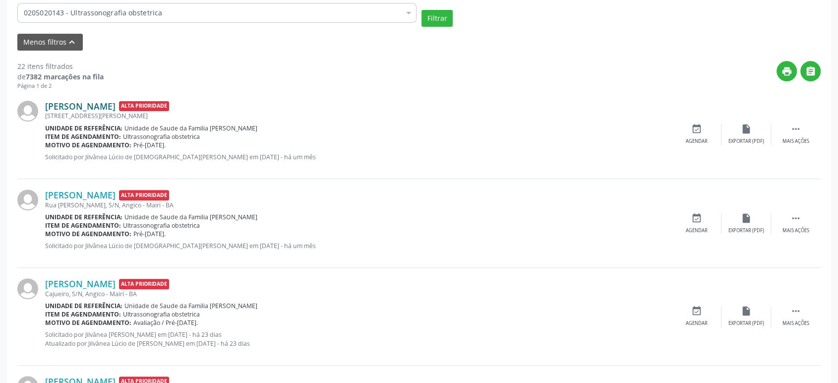
click at [68, 101] on link "[PERSON_NAME]" at bounding box center [80, 106] width 70 height 11
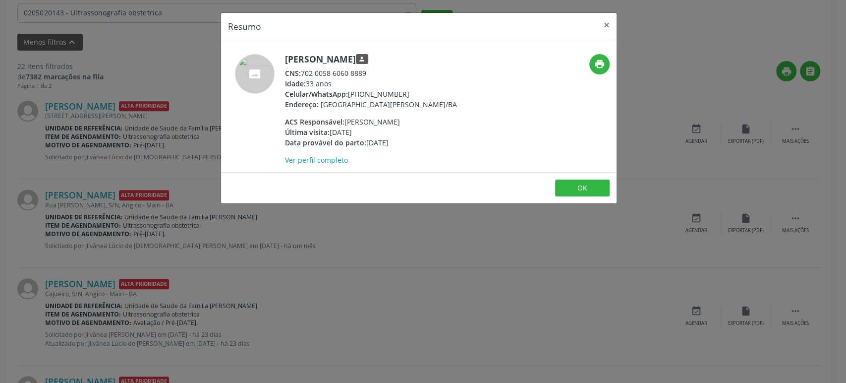
drag, startPoint x: 286, startPoint y: 58, endPoint x: 363, endPoint y: 59, distance: 77.9
click at [363, 59] on h5 "[PERSON_NAME] person" at bounding box center [371, 59] width 172 height 10
copy h5 "[PERSON_NAME]"
click at [122, 57] on div "Resumo × [PERSON_NAME] person CNS: 702 0058 6060 8889 Idade: 33 anos Celular/Wh…" at bounding box center [423, 191] width 846 height 383
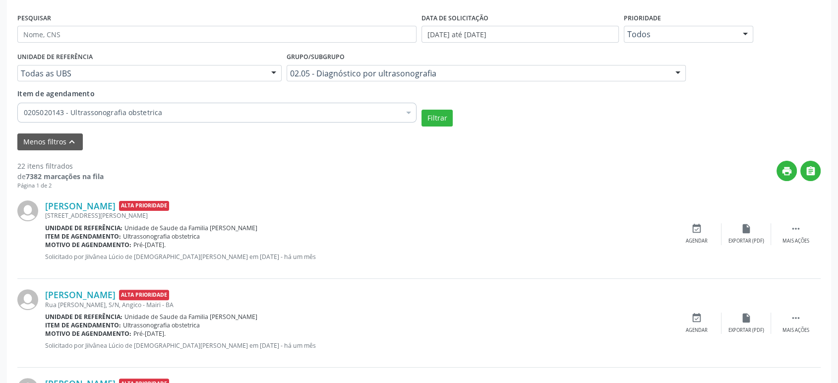
scroll to position [174, 0]
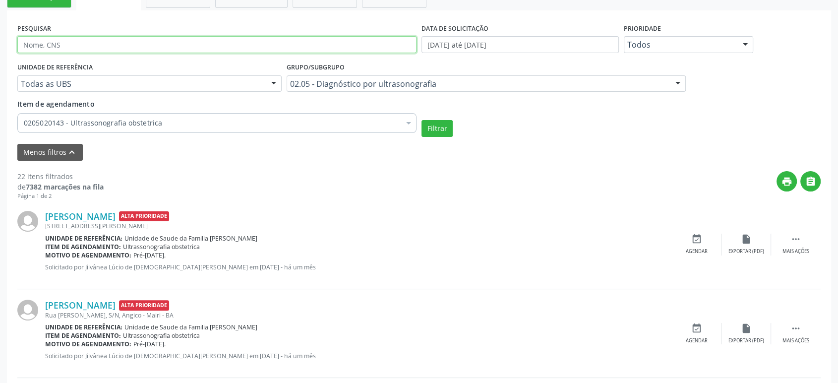
click at [80, 43] on input "text" at bounding box center [216, 44] width 399 height 17
paste input "[PERSON_NAME]"
type input "[PERSON_NAME]"
click at [421, 120] on button "Filtrar" at bounding box center [436, 128] width 31 height 17
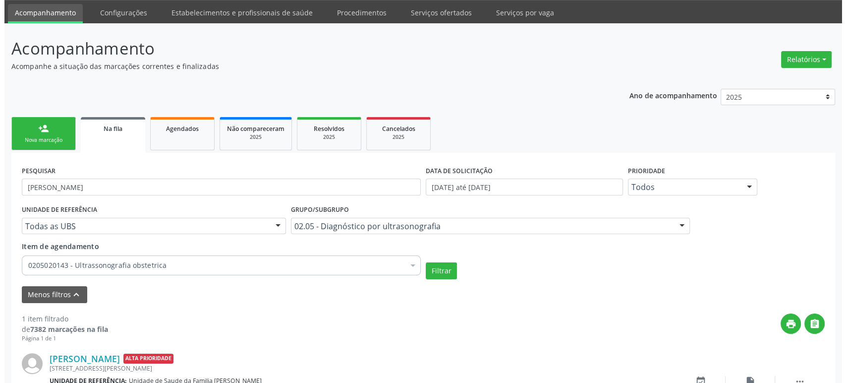
scroll to position [96, 0]
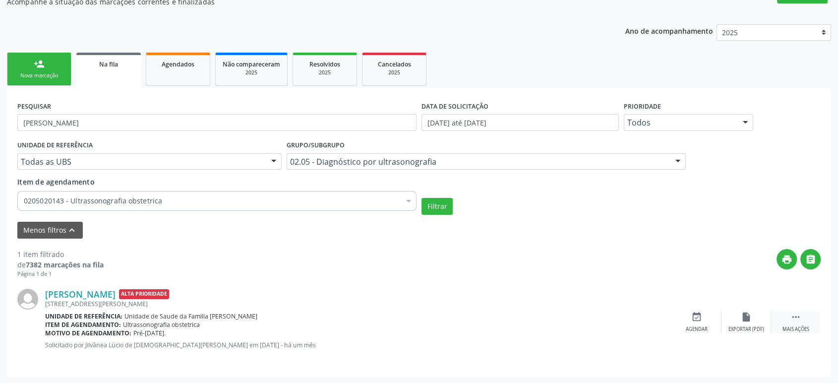
click at [809, 315] on div " Mais ações" at bounding box center [796, 321] width 50 height 21
click at [692, 319] on icon "cancel" at bounding box center [696, 316] width 11 height 11
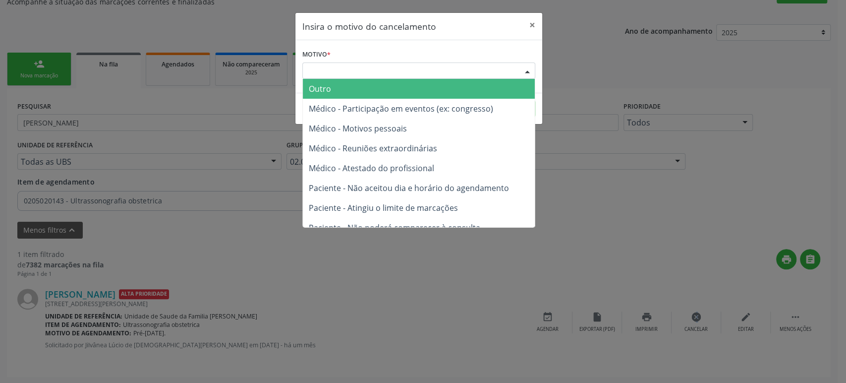
click at [334, 68] on div "Escolha o motivo" at bounding box center [418, 70] width 233 height 17
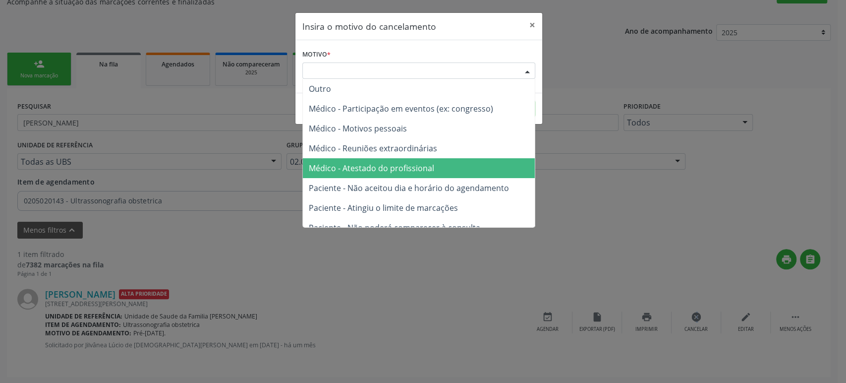
drag, startPoint x: 368, startPoint y: 165, endPoint x: 406, endPoint y: 152, distance: 39.8
click at [369, 166] on span "Médico - Atestado do profissional" at bounding box center [371, 168] width 125 height 11
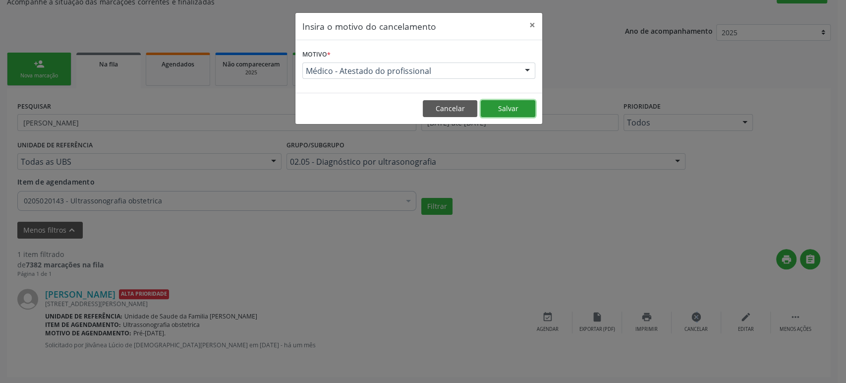
click at [521, 108] on button "Salvar" at bounding box center [508, 108] width 55 height 17
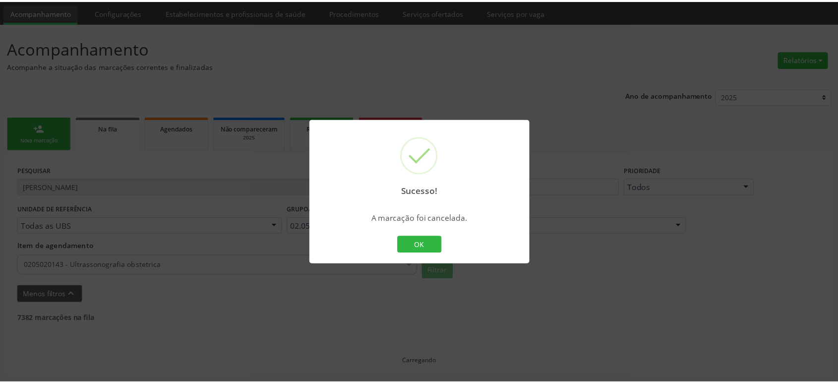
scroll to position [31, 0]
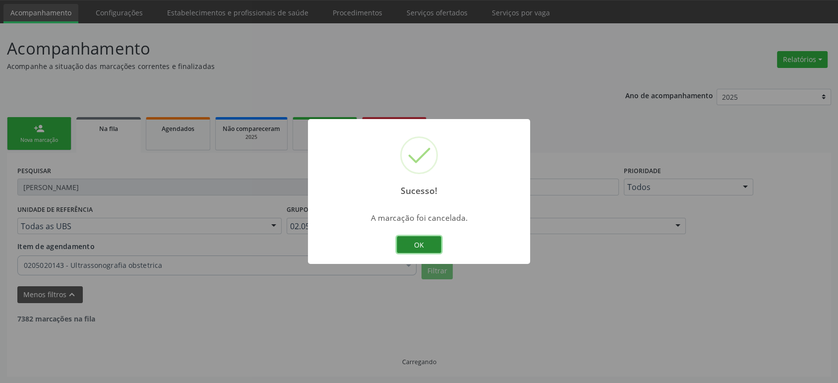
click at [416, 249] on button "OK" at bounding box center [419, 244] width 45 height 17
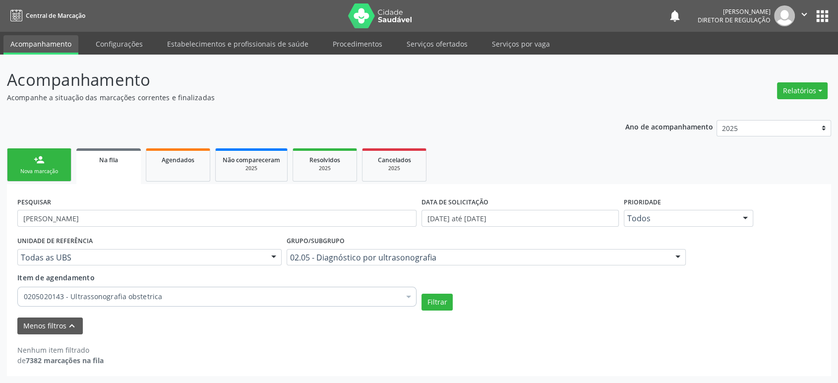
scroll to position [0, 0]
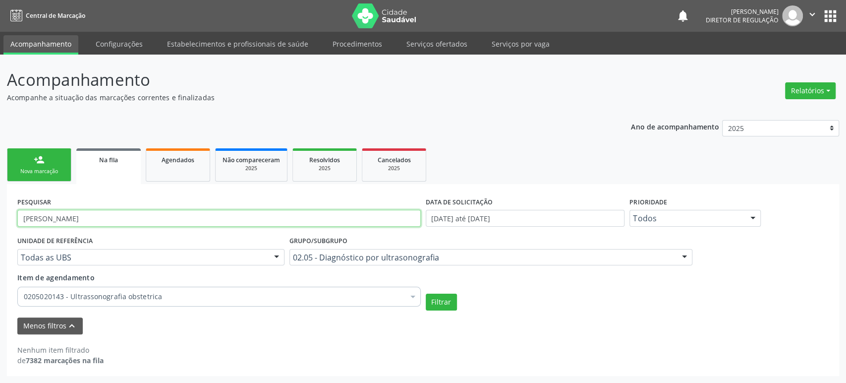
click at [59, 225] on input "[PERSON_NAME]" at bounding box center [219, 218] width 404 height 17
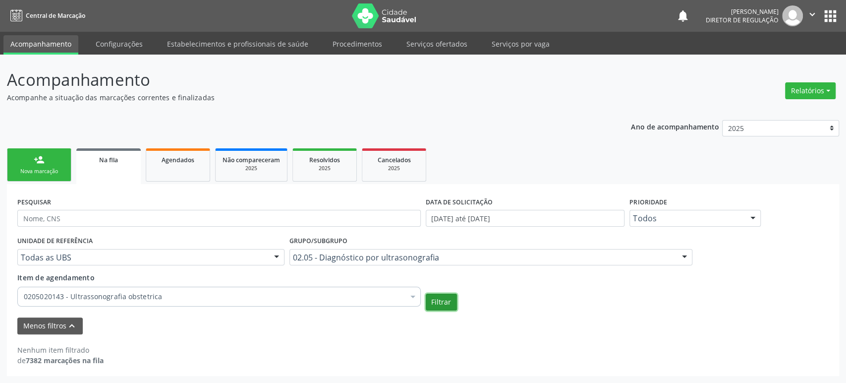
click at [448, 303] on button "Filtrar" at bounding box center [441, 302] width 31 height 17
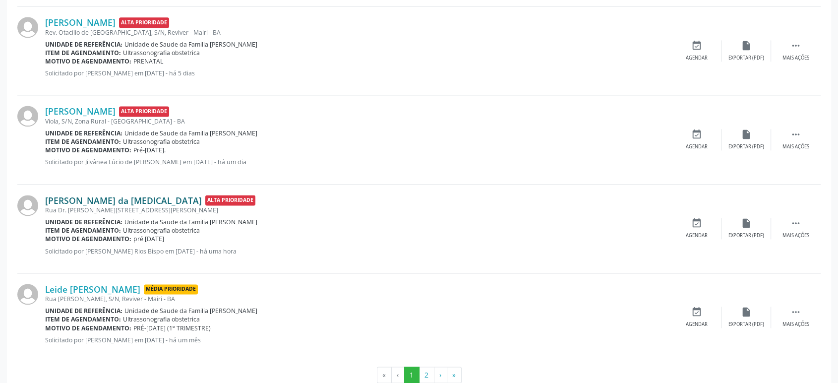
scroll to position [1376, 0]
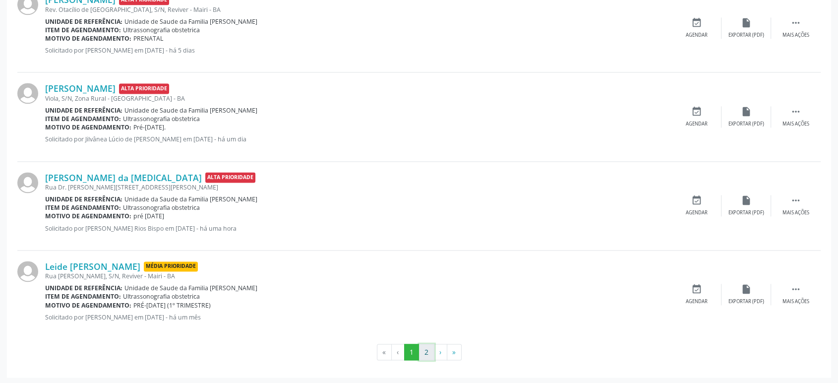
click at [427, 347] on button "2" at bounding box center [426, 352] width 15 height 17
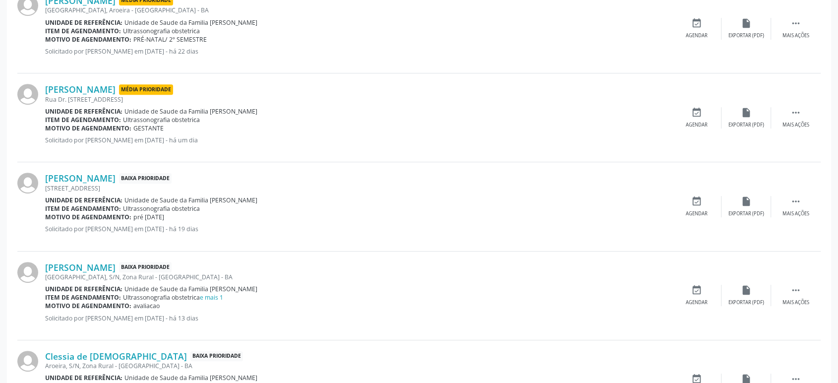
scroll to position [238, 0]
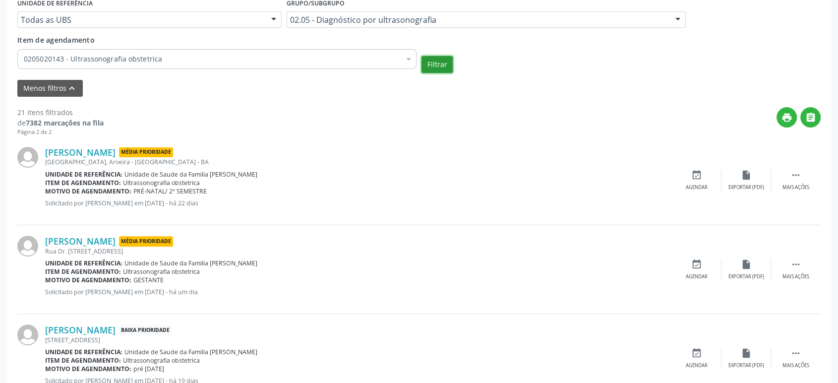
click at [426, 61] on button "Filtrar" at bounding box center [436, 64] width 31 height 17
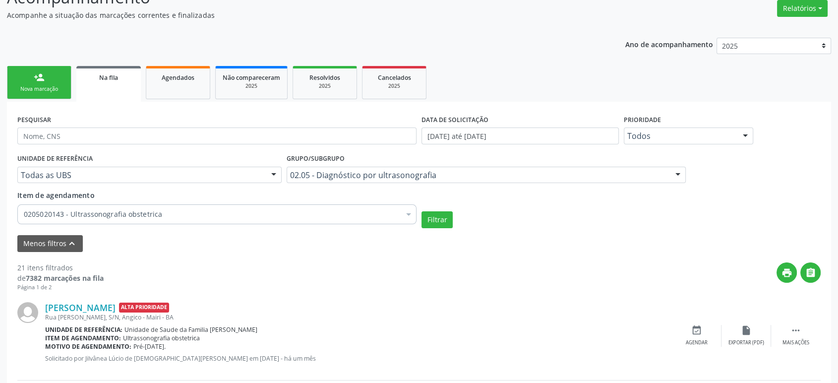
scroll to position [0, 0]
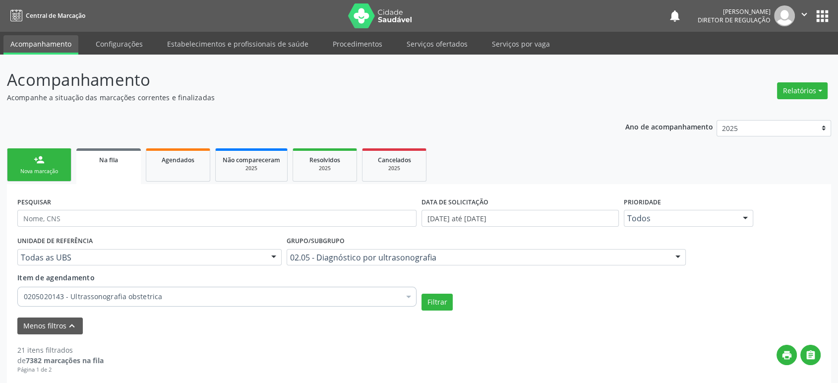
click at [826, 15] on button "apps" at bounding box center [822, 15] width 17 height 17
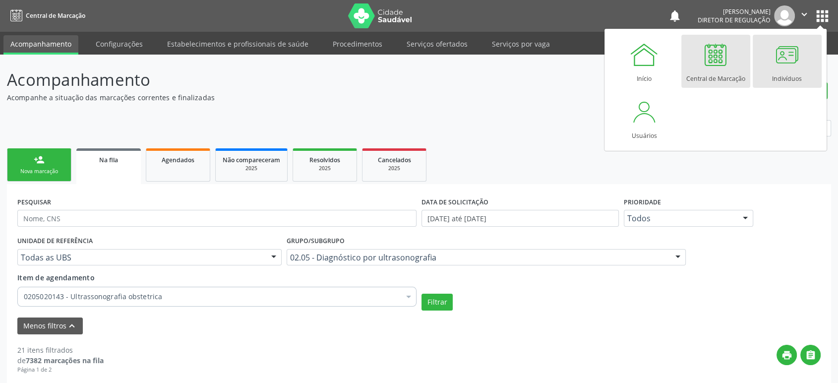
click at [783, 66] on div at bounding box center [787, 55] width 30 height 30
